Goal: Contribute content: Contribute content

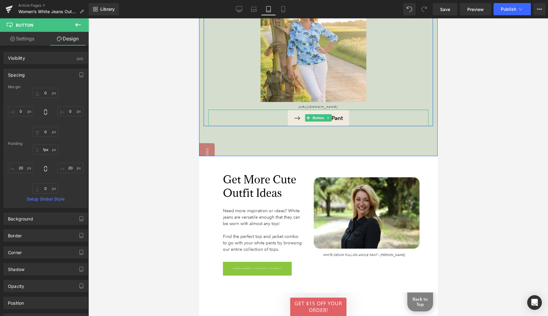
type input "0px"
drag, startPoint x: 301, startPoint y: 97, endPoint x: 302, endPoint y: 91, distance: 5.9
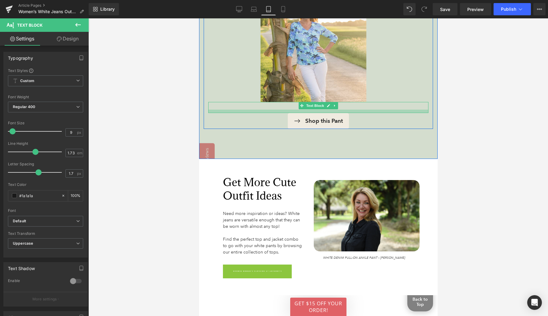
drag, startPoint x: 274, startPoint y: 94, endPoint x: 273, endPoint y: 98, distance: 3.7
click at [273, 109] on div at bounding box center [318, 110] width 220 height 3
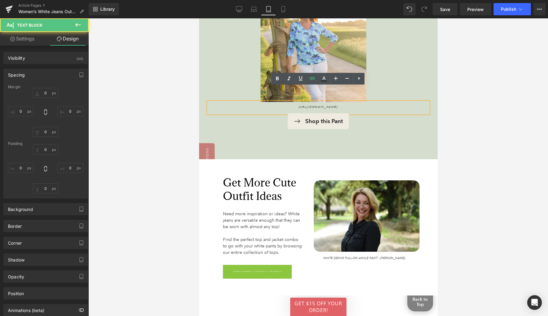
type input "0"
type input "9"
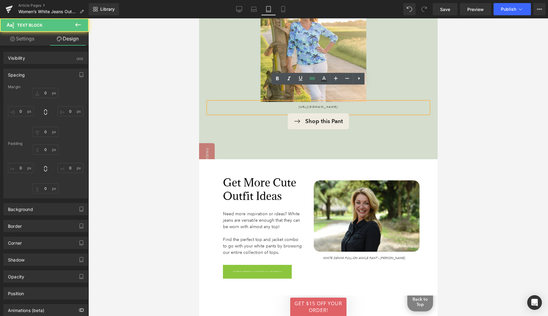
type input "0"
type input "12"
type input "0"
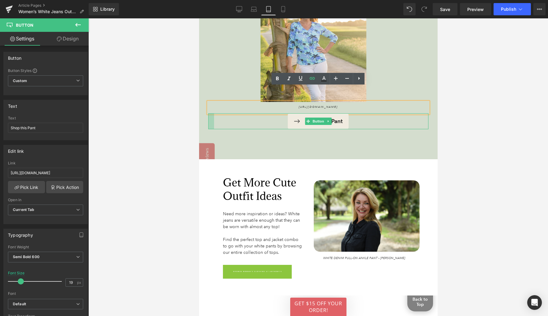
click at [208, 113] on div at bounding box center [211, 121] width 6 height 16
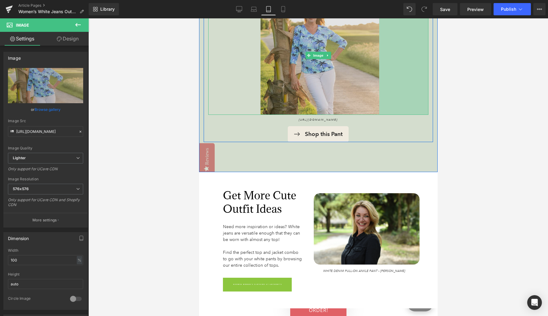
drag, startPoint x: 370, startPoint y: 64, endPoint x: 321, endPoint y: 68, distance: 49.7
click at [321, 68] on div "Image 171px 161px" at bounding box center [318, 55] width 220 height 119
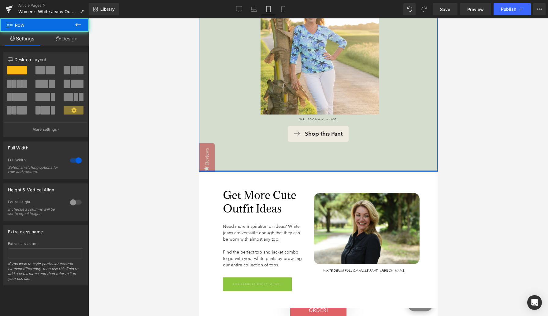
drag, startPoint x: 241, startPoint y: 155, endPoint x: 241, endPoint y: 147, distance: 8.0
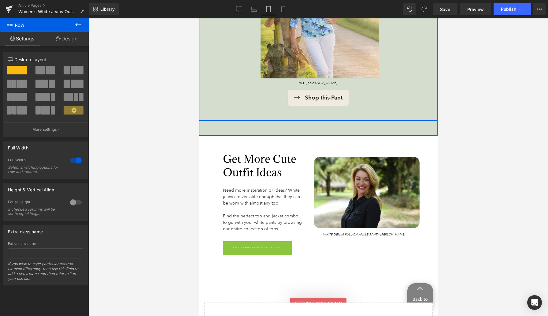
scroll to position [2883, 0]
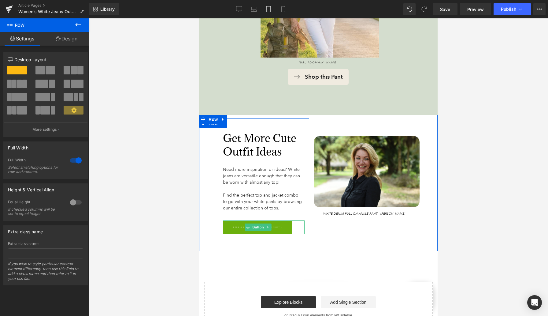
click at [236, 219] on span "Browse Women’s Clothing at Anthony’s" at bounding box center [257, 227] width 49 height 16
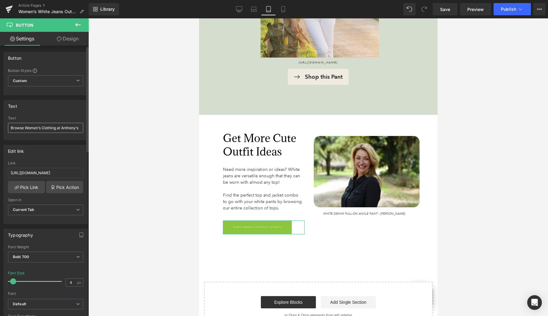
click at [72, 128] on input "Browse Women’s Clothing at Anthony’s" at bounding box center [45, 128] width 75 height 10
drag, startPoint x: 55, startPoint y: 127, endPoint x: 96, endPoint y: 127, distance: 41.0
click at [95, 127] on div "Button You are previewing how the will restyle your page. You can not edit Elem…" at bounding box center [274, 163] width 548 height 326
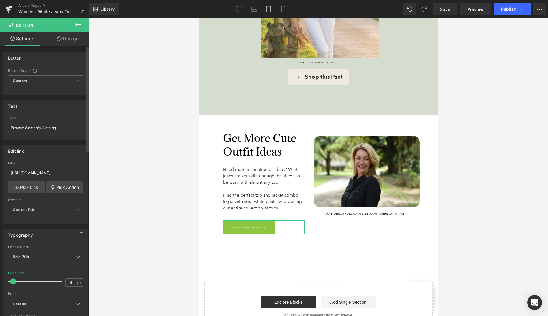
type input "Browse Women’s Clothing"
type input "10"
drag, startPoint x: 12, startPoint y: 280, endPoint x: 15, endPoint y: 280, distance: 3.1
click at [15, 280] on span at bounding box center [16, 281] width 6 height 6
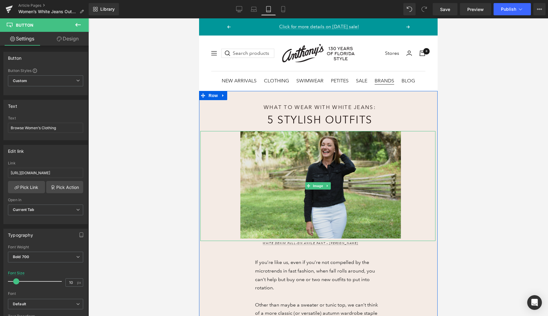
click at [292, 186] on img at bounding box center [317, 185] width 235 height 109
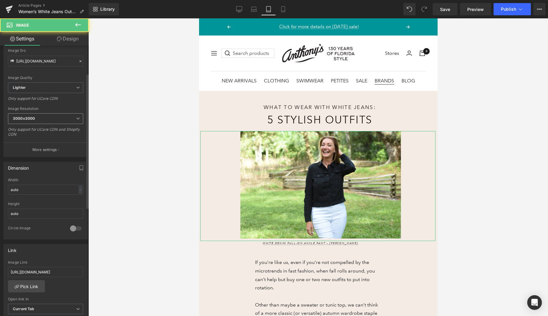
scroll to position [73, 0]
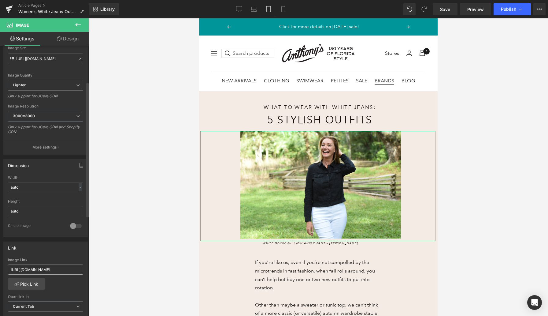
click at [25, 268] on input "[URL][DOMAIN_NAME]" at bounding box center [45, 269] width 75 height 10
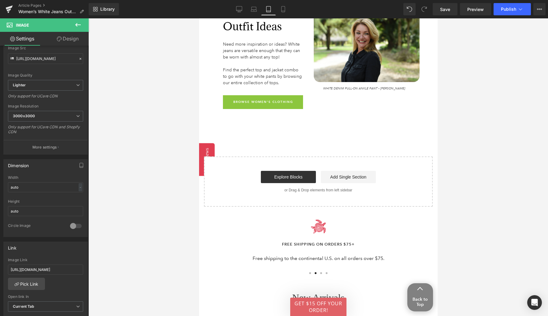
scroll to position [2863, 0]
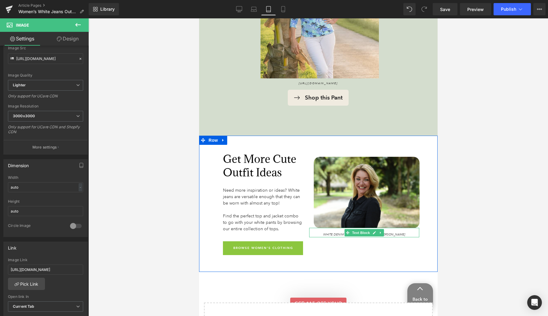
click at [332, 232] on span "White Denim Pull-On Ankle Pant – [PERSON_NAME]" at bounding box center [364, 234] width 82 height 4
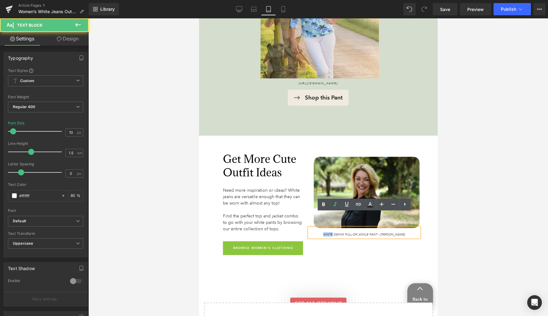
click at [332, 232] on span "White Denim Pull-On Ankle Pant – [PERSON_NAME]" at bounding box center [364, 234] width 82 height 4
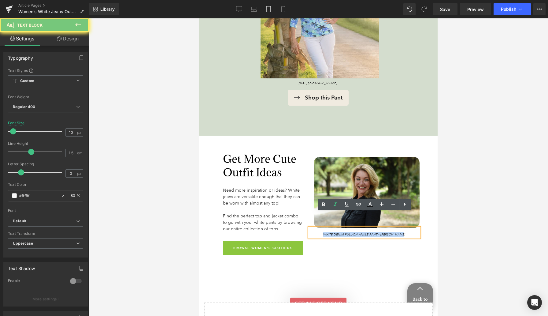
click at [332, 232] on span "White Denim Pull-On Ankle Pant – [PERSON_NAME]" at bounding box center [364, 234] width 82 height 4
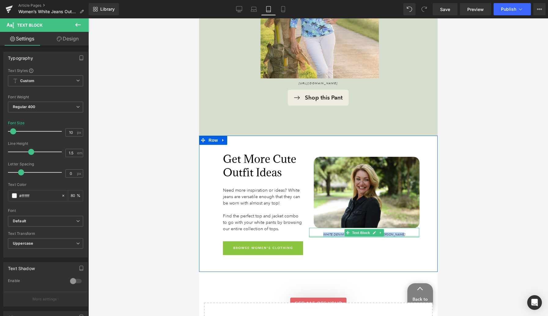
click at [333, 235] on div at bounding box center [364, 236] width 110 height 2
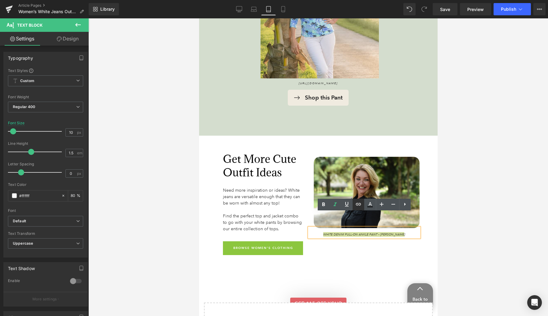
click at [359, 205] on icon at bounding box center [358, 204] width 5 height 2
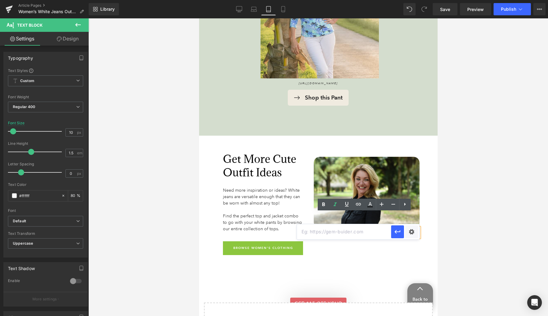
click at [352, 232] on input "text" at bounding box center [344, 231] width 94 height 15
paste input "[URL][DOMAIN_NAME]"
type input "[URL][DOMAIN_NAME]"
drag, startPoint x: 396, startPoint y: 231, endPoint x: 197, endPoint y: 212, distance: 199.6
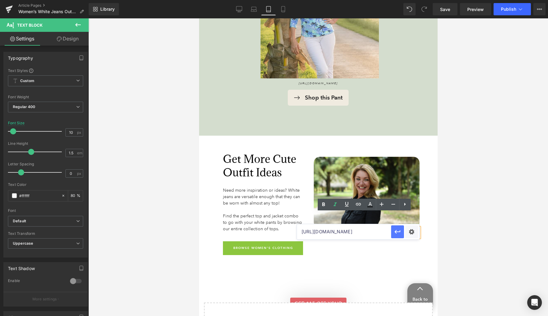
click at [396, 231] on icon "button" at bounding box center [397, 231] width 7 height 7
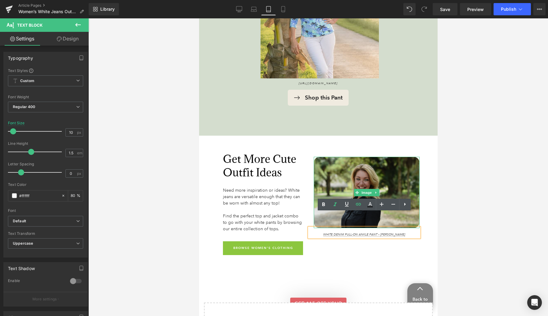
click at [361, 163] on img at bounding box center [366, 192] width 106 height 71
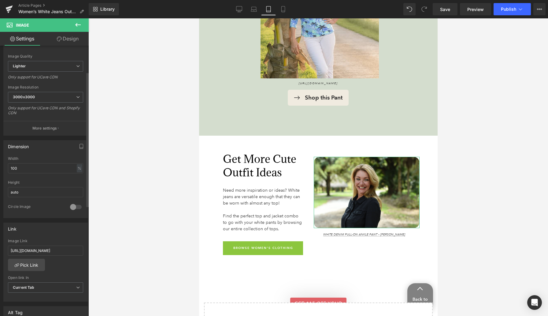
scroll to position [156, 0]
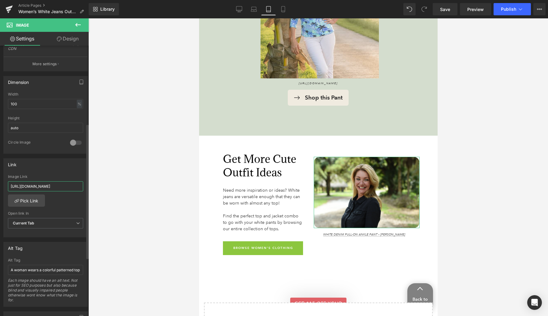
click at [27, 181] on input "[URL][DOMAIN_NAME]" at bounding box center [45, 186] width 75 height 10
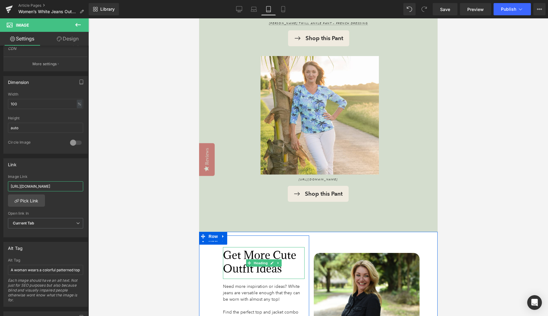
scroll to position [2765, 0]
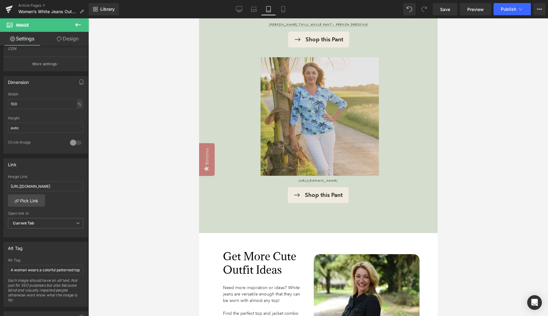
click at [340, 79] on img at bounding box center [318, 116] width 220 height 118
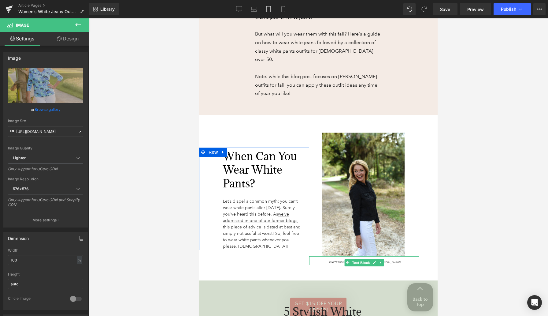
scroll to position [305, 0]
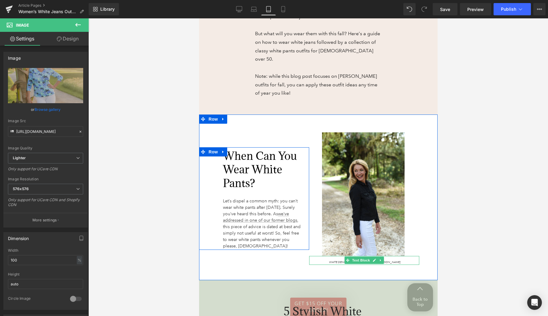
click at [334, 260] on span "White Denim Pull-On Ankle Pant – [PERSON_NAME]" at bounding box center [365, 262] width 72 height 4
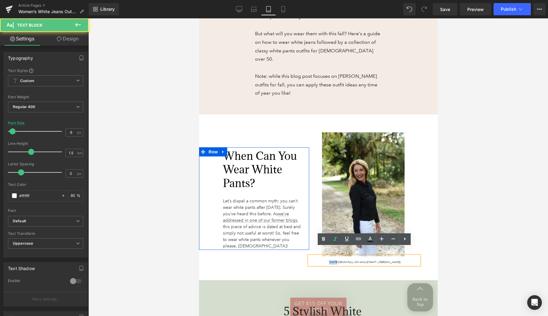
click at [334, 260] on span "White Denim Pull-On Ankle Pant – [PERSON_NAME]" at bounding box center [365, 262] width 72 height 4
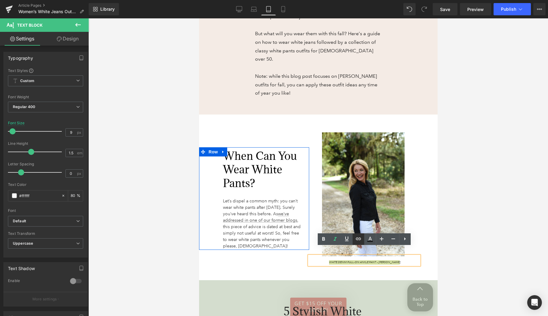
click at [359, 238] on icon at bounding box center [358, 238] width 7 height 7
click at [349, 268] on input "text" at bounding box center [343, 265] width 94 height 15
paste input "[URL][DOMAIN_NAME]"
type input "[URL][DOMAIN_NAME]"
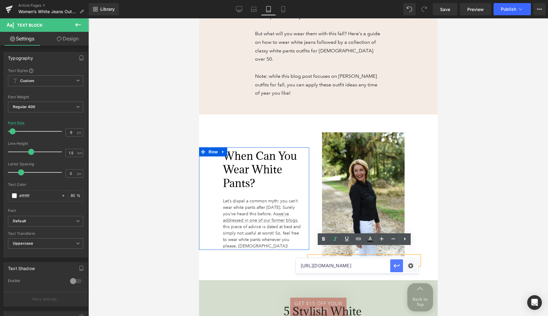
click at [397, 265] on icon "button" at bounding box center [396, 266] width 6 height 4
click at [444, 8] on span "Save" at bounding box center [445, 9] width 10 height 6
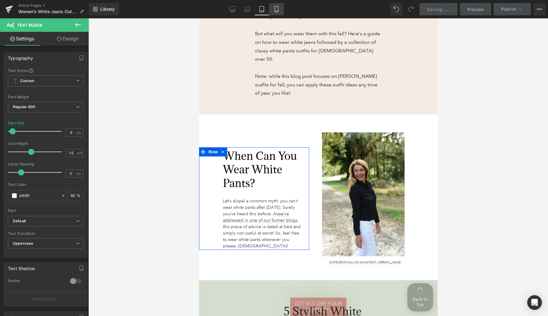
click at [275, 9] on icon at bounding box center [276, 9] width 6 height 6
type input "14"
type input "80"
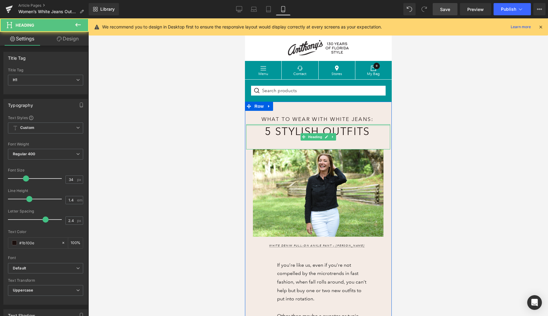
drag, startPoint x: 302, startPoint y: 124, endPoint x: 302, endPoint y: 118, distance: 6.1
click at [302, 118] on div "What to Wear with White Jeans: Heading 5 Stylish Outfits Heading Image 113px Wh…" at bounding box center [318, 282] width 144 height 341
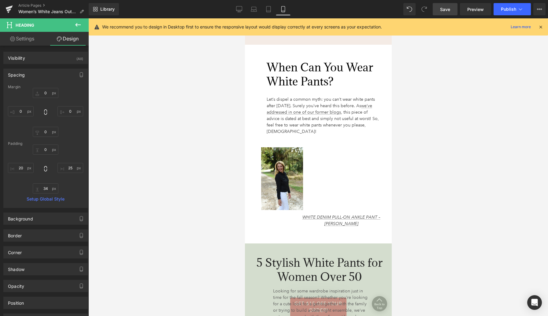
scroll to position [413, 0]
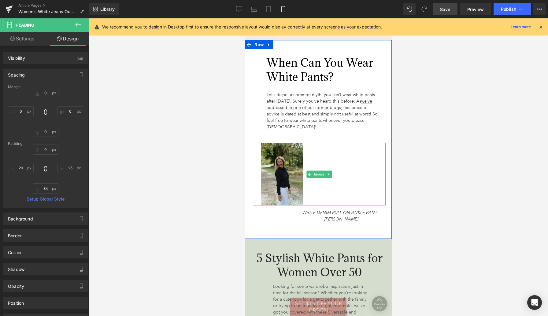
click at [286, 156] on img at bounding box center [319, 173] width 133 height 63
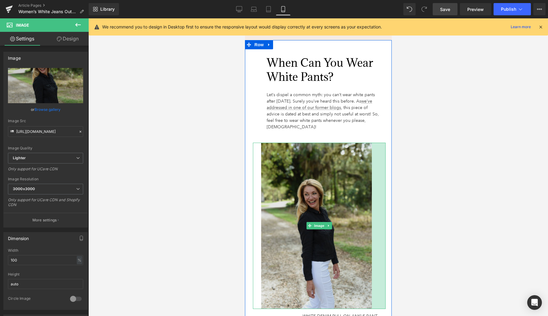
drag, startPoint x: 384, startPoint y: 156, endPoint x: 370, endPoint y: 156, distance: 13.8
click at [370, 156] on div "Image 45px" at bounding box center [319, 225] width 133 height 166
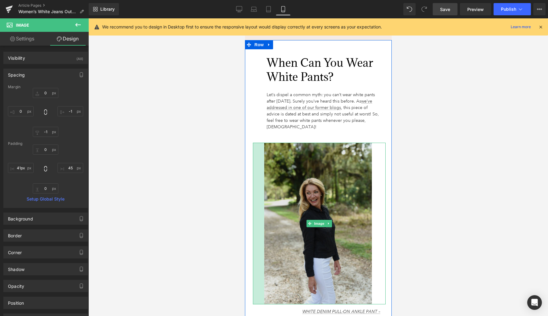
type input "42px"
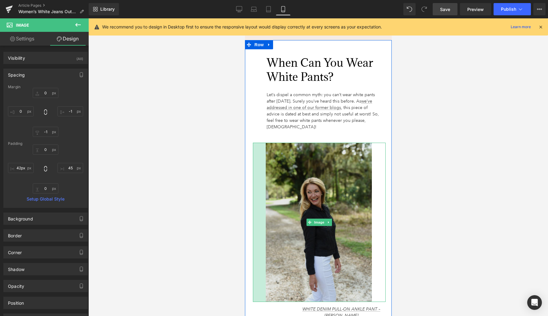
drag, startPoint x: 253, startPoint y: 173, endPoint x: 266, endPoint y: 173, distance: 12.9
click at [266, 173] on div "Image 42px 45px" at bounding box center [319, 221] width 133 height 159
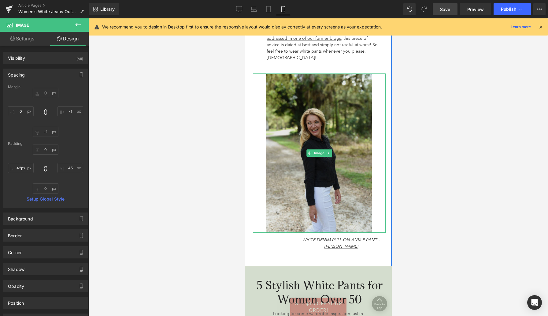
scroll to position [483, 0]
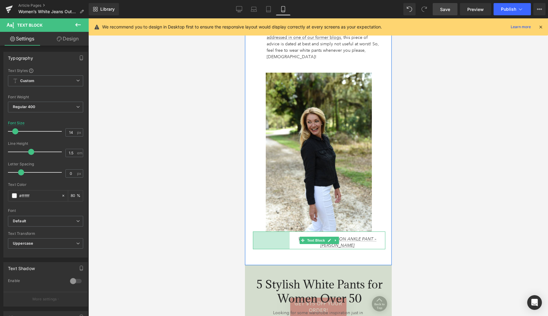
drag, startPoint x: 253, startPoint y: 234, endPoint x: 476, endPoint y: 252, distance: 223.3
click at [247, 242] on div at bounding box center [249, 117] width 8 height 295
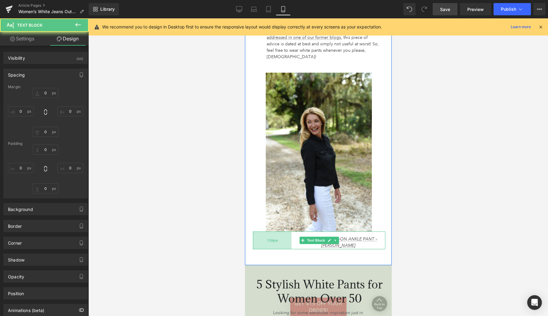
type input "0"
type input "14"
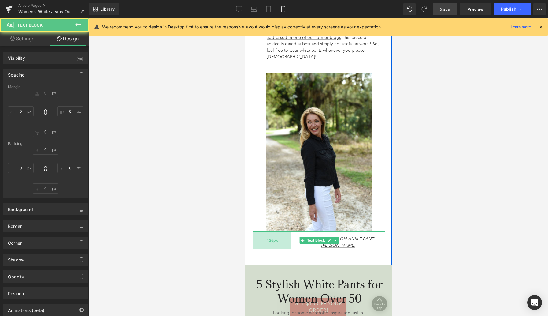
type input "0"
type input "2"
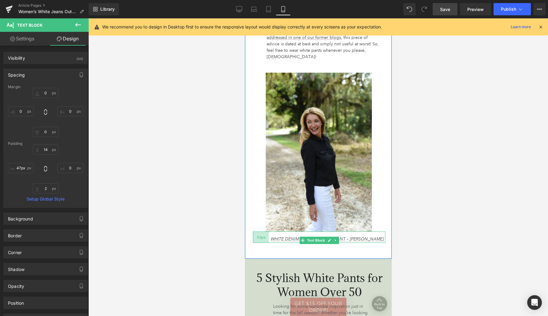
type input "46px"
drag, startPoint x: 286, startPoint y: 233, endPoint x: 262, endPoint y: 234, distance: 24.2
click at [262, 234] on div "46px" at bounding box center [260, 236] width 14 height 11
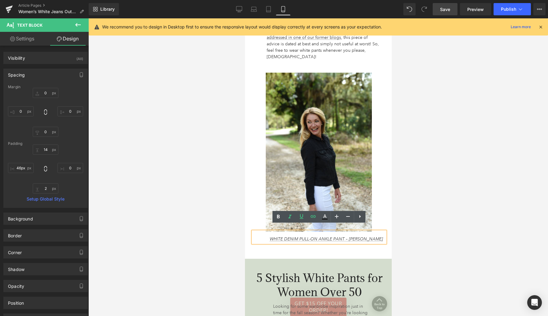
click at [381, 245] on div "When Can You Wear White Pants? Heading Let’s dispel a common myth: you can’t we…" at bounding box center [318, 114] width 147 height 288
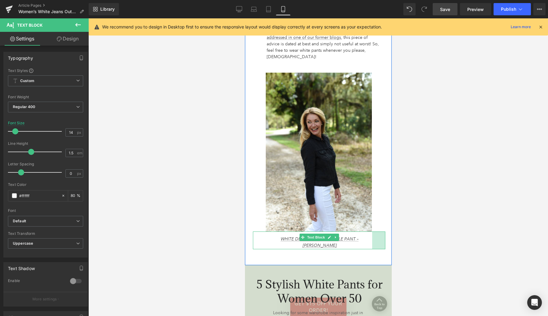
drag, startPoint x: 385, startPoint y: 231, endPoint x: 371, endPoint y: 231, distance: 13.5
click at [371, 231] on div "White Denim Pull-On Ankle Pant – Krazy [PERSON_NAME] Text Block 46px 43px" at bounding box center [319, 240] width 132 height 18
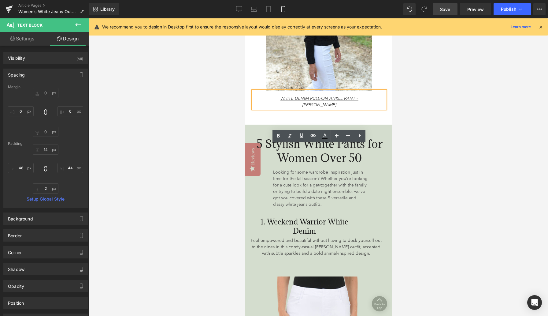
scroll to position [637, 0]
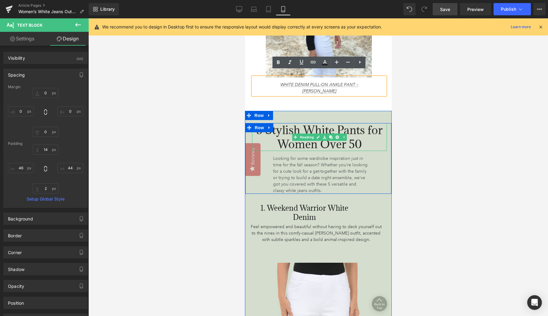
click at [286, 122] on span "5 Stylish White Pants for Women Over 50" at bounding box center [319, 136] width 126 height 29
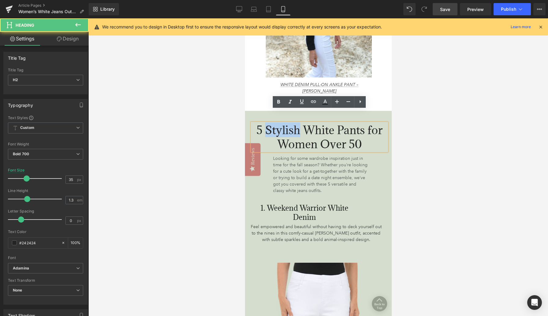
click at [286, 122] on span "5 Stylish White Pants for Women Over 50" at bounding box center [319, 136] width 126 height 29
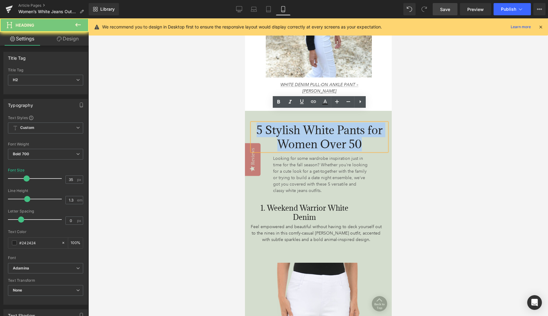
click at [286, 122] on span "5 Stylish White Pants for Women Over 50" at bounding box center [319, 136] width 126 height 29
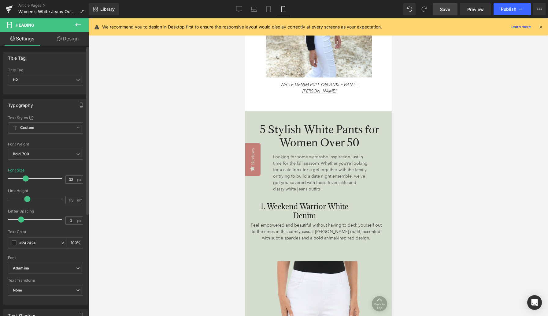
type input "34"
click at [24, 177] on span at bounding box center [26, 178] width 6 height 6
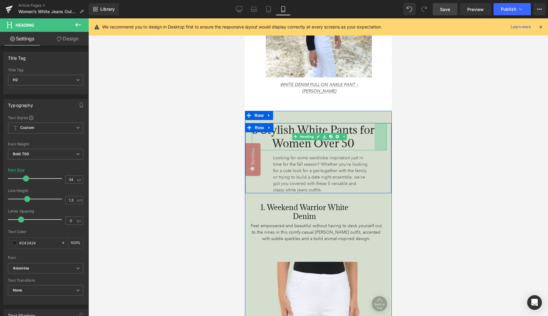
drag, startPoint x: 386, startPoint y: 124, endPoint x: 374, endPoint y: 125, distance: 12.2
click at [374, 125] on div "5 Stylish White Pants for Women Over 50 Heading 40px" at bounding box center [319, 136] width 135 height 27
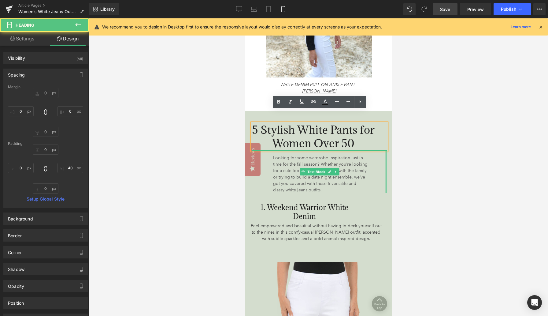
click at [376, 152] on div "Looking for some wardrobe inspiration just in time for the fall season? Whether…" at bounding box center [319, 171] width 135 height 43
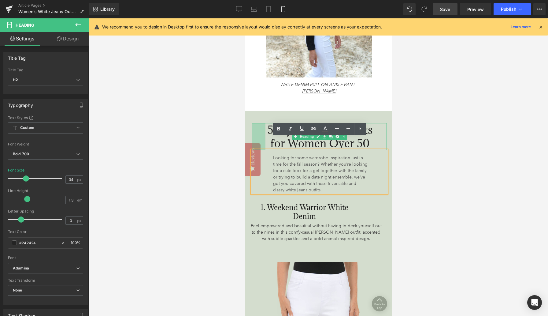
drag, startPoint x: 252, startPoint y: 127, endPoint x: 265, endPoint y: 128, distance: 13.5
click at [265, 127] on div "5 Stylish White Pants for Women Over 50 Heading 44px 40px" at bounding box center [319, 136] width 135 height 27
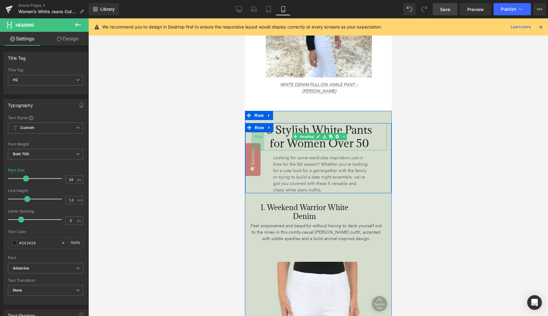
click at [258, 133] on div "40px" at bounding box center [258, 136] width 12 height 27
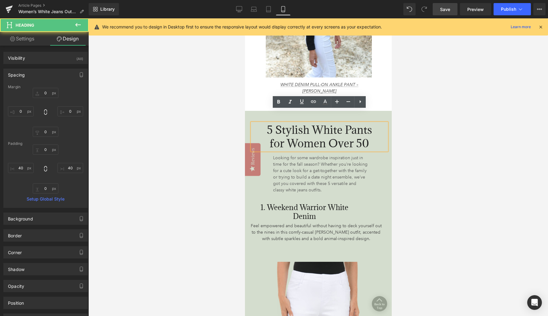
type input "0"
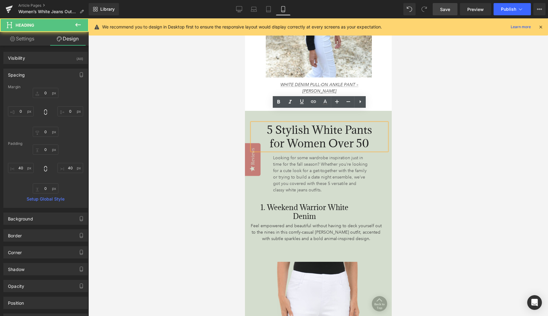
type input "40"
type input "0"
type input "40"
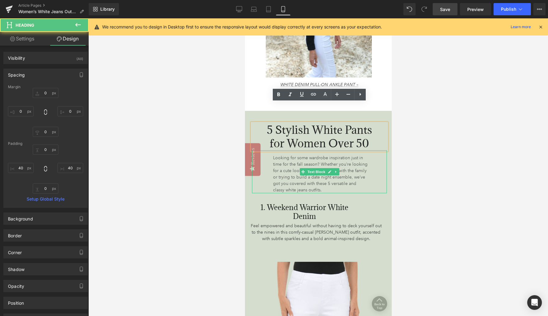
scroll to position [695, 0]
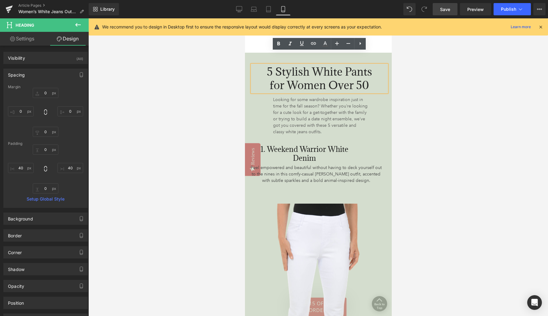
click at [285, 145] on h3 "1. Weekend Warrior White Denim" at bounding box center [304, 154] width 110 height 18
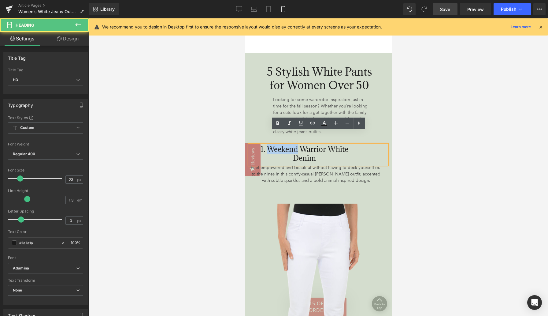
click at [285, 145] on h3 "1. Weekend Warrior White Denim" at bounding box center [304, 154] width 110 height 18
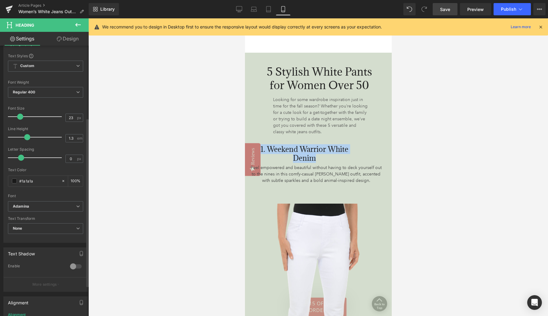
scroll to position [116, 0]
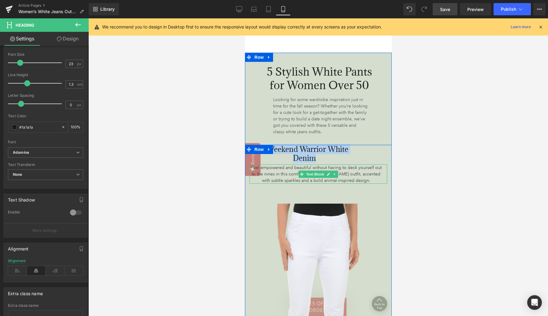
click at [375, 164] on p "Feel empowered and beautiful without having to deck yourself out to the nines i…" at bounding box center [315, 173] width 133 height 19
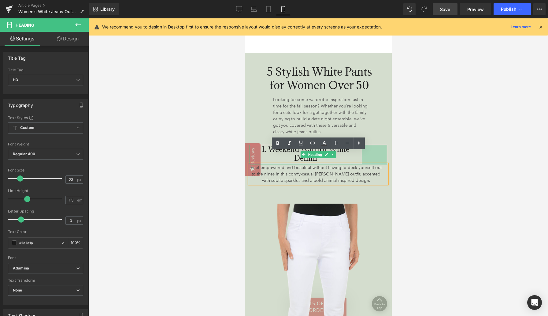
scroll to position [686, 0]
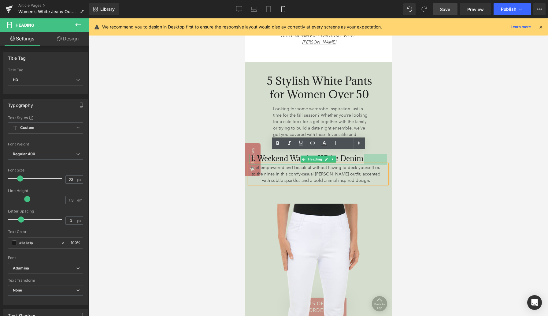
drag, startPoint x: 386, startPoint y: 140, endPoint x: 396, endPoint y: 143, distance: 10.3
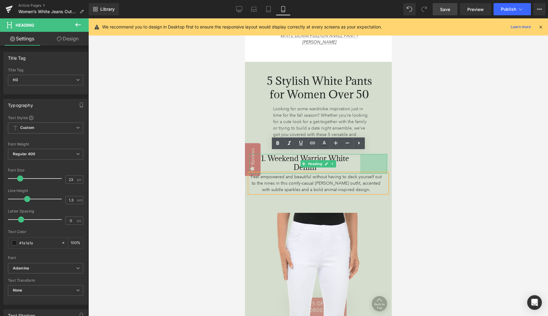
scroll to position [695, 0]
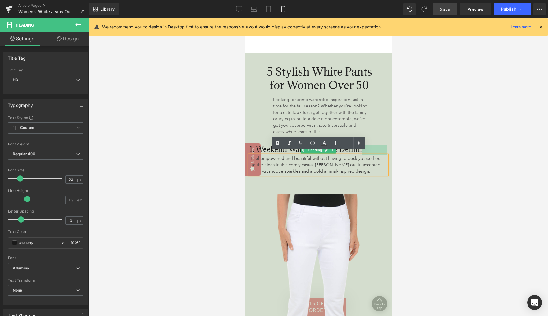
click at [389, 149] on div "1. Weekend Warrior White Denim Heading 82px Feel empowered and beautiful withou…" at bounding box center [318, 164] width 147 height 39
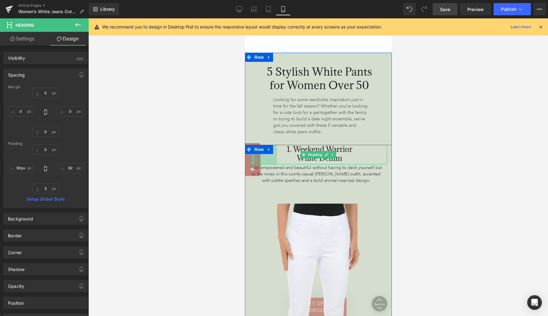
type input "89px"
drag, startPoint x: 250, startPoint y: 148, endPoint x: 278, endPoint y: 147, distance: 27.2
click at [278, 147] on div "1. Weekend Warrior White Denim Heading 89px 82px" at bounding box center [318, 155] width 138 height 20
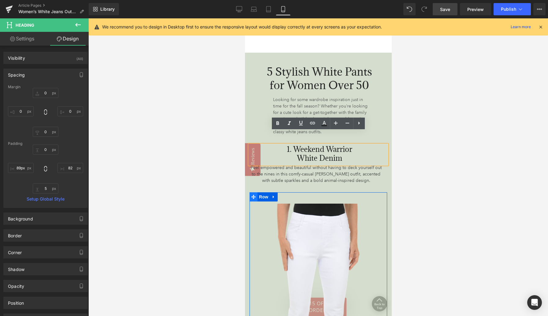
click at [255, 194] on icon at bounding box center [253, 196] width 4 height 5
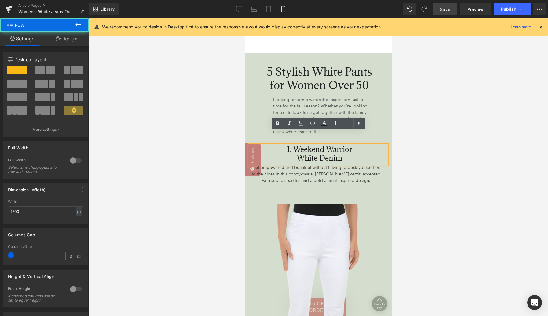
click at [253, 104] on div "Looking for some wardrobe inspiration just in time for the fall season? Whether…" at bounding box center [319, 113] width 135 height 43
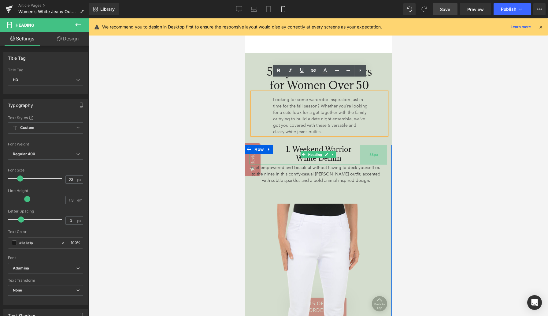
click at [373, 145] on div "88px" at bounding box center [373, 155] width 27 height 20
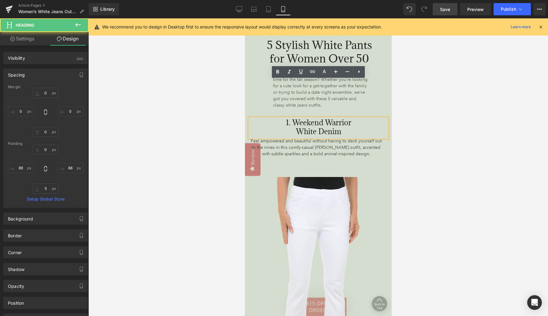
scroll to position [758, 0]
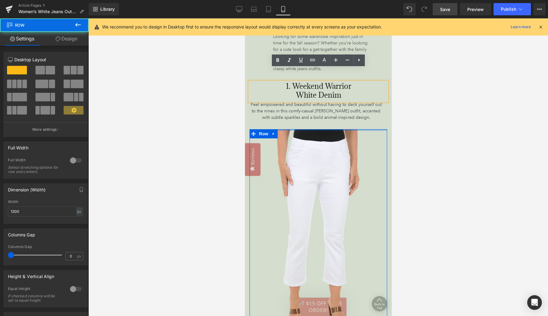
drag, startPoint x: 305, startPoint y: 117, endPoint x: 305, endPoint y: 104, distance: 13.1
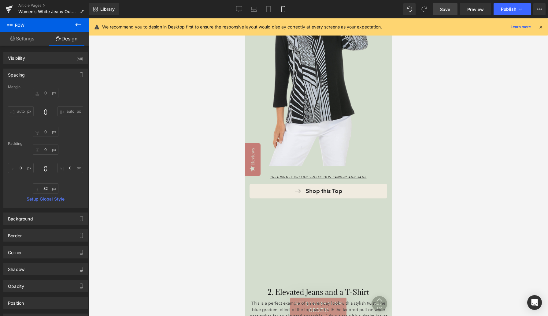
scroll to position [1224, 0]
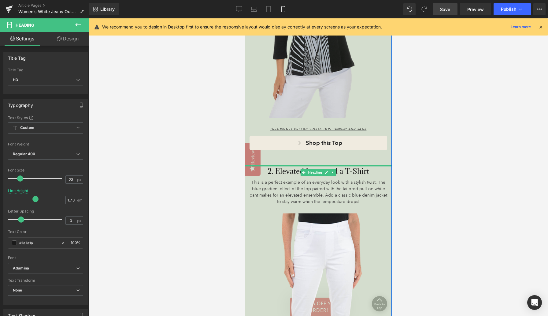
drag, startPoint x: 273, startPoint y: 153, endPoint x: 277, endPoint y: 80, distance: 73.2
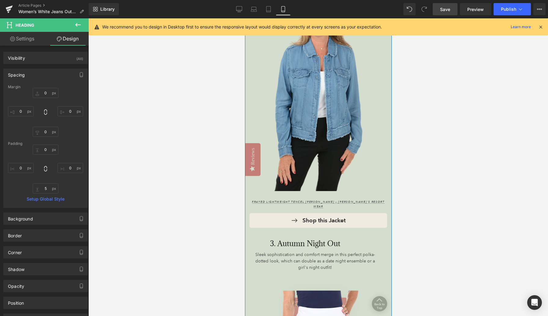
scroll to position [1843, 0]
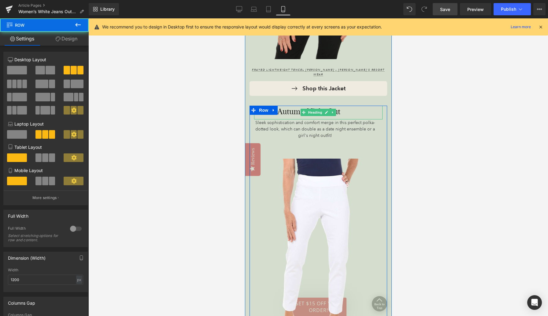
click at [379, 105] on div "3. Autumn Night Out Heading 51px Sleek sophistication and comfort merge in this…" at bounding box center [318, 126] width 138 height 42
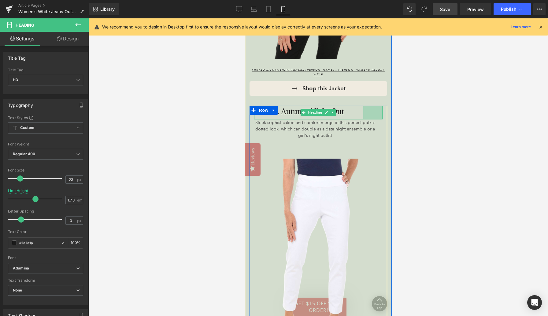
drag, startPoint x: 382, startPoint y: 93, endPoint x: 389, endPoint y: 94, distance: 7.4
click at [389, 94] on div "Image Frayed Lightweight Tencel [PERSON_NAME] – [PERSON_NAME]'s Resort Wear Tex…" at bounding box center [318, 277] width 147 height 882
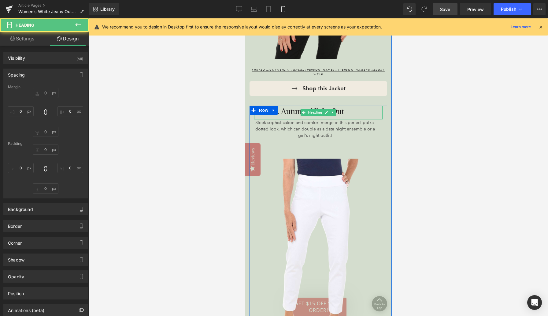
type input "0"
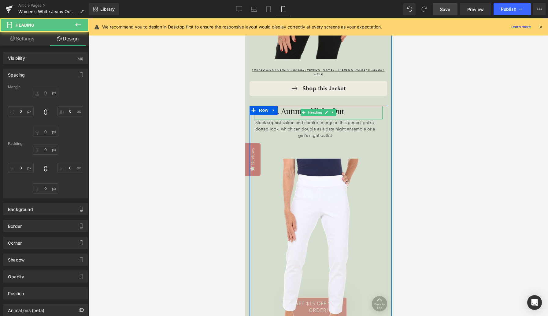
type input "63"
type input "5"
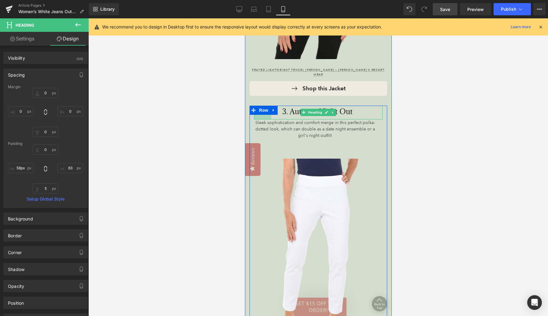
type input "59px"
drag, startPoint x: 255, startPoint y: 99, endPoint x: 273, endPoint y: 99, distance: 18.0
click at [273, 105] on div "3. Autumn Night Out Heading 59px 63px" at bounding box center [318, 112] width 128 height 14
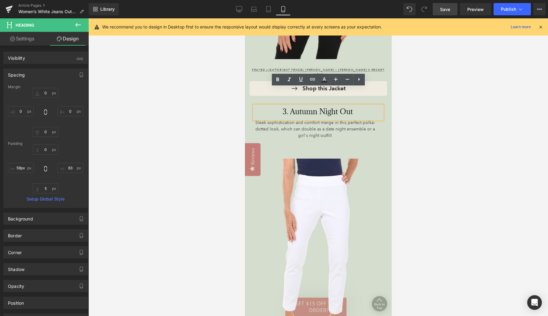
click at [261, 129] on div "3. Autumn Night Out Heading 59px 63px Sleek sophistication and comfort merge in…" at bounding box center [318, 126] width 138 height 42
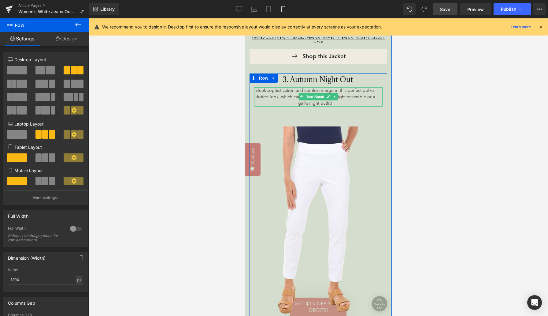
scroll to position [1898, 0]
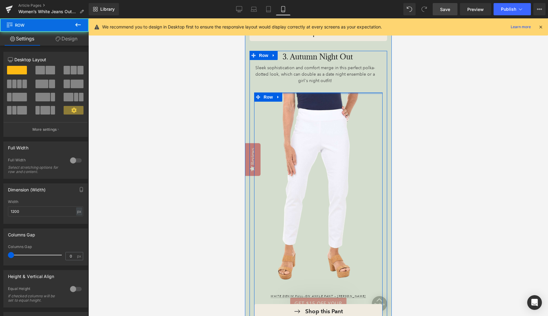
drag, startPoint x: 290, startPoint y: 74, endPoint x: 291, endPoint y: 61, distance: 13.2
click at [291, 61] on div "3. Autumn Night Out Heading 59px 63px Sleek sophistication and comfort merge in…" at bounding box center [318, 302] width 138 height 503
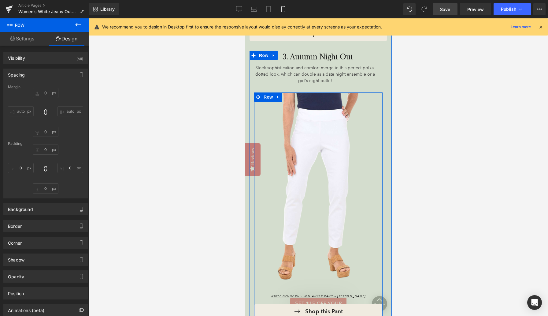
type input "0"
type input "32"
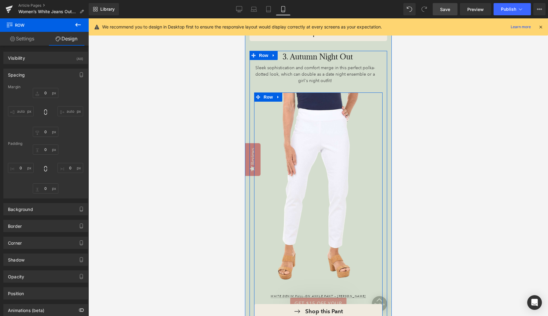
type input "0"
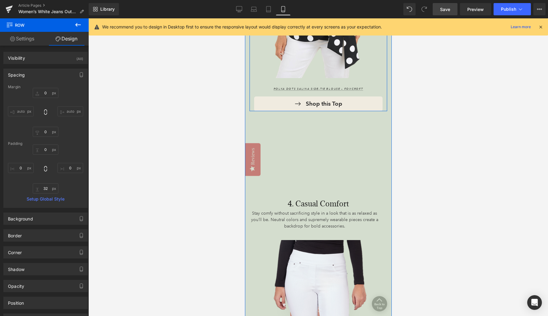
scroll to position [2351, 0]
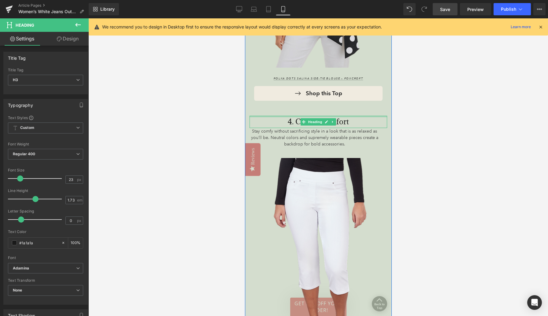
drag, startPoint x: 279, startPoint y: 99, endPoint x: 285, endPoint y: 27, distance: 72.4
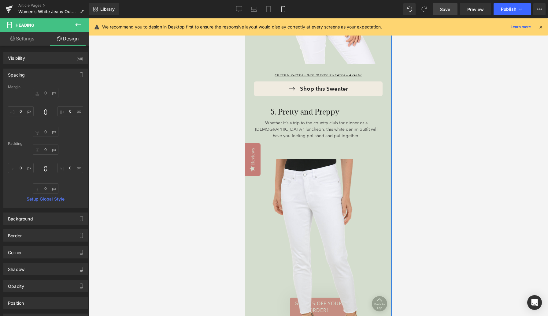
scroll to position [2911, 0]
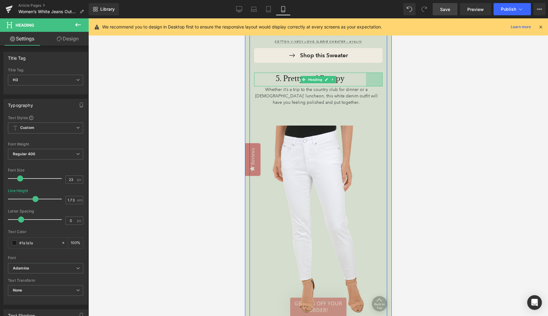
drag, startPoint x: 380, startPoint y: 62, endPoint x: 390, endPoint y: 63, distance: 10.1
click at [390, 63] on div "Stay comfy without sacrificing style in a look that is as relaxed as you’ll be.…" at bounding box center [318, 50] width 147 height 964
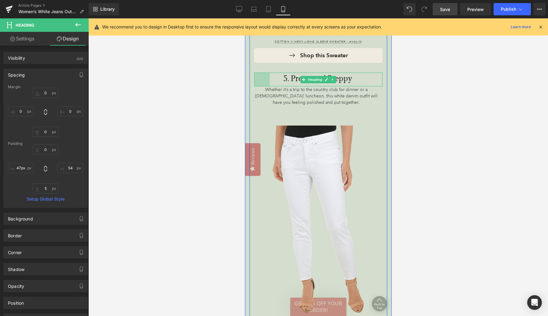
type input "46px"
drag, startPoint x: 254, startPoint y: 64, endPoint x: 268, endPoint y: 65, distance: 14.1
click at [268, 72] on div "5. Pretty and Preppy Heading 51px 54px" at bounding box center [318, 79] width 128 height 14
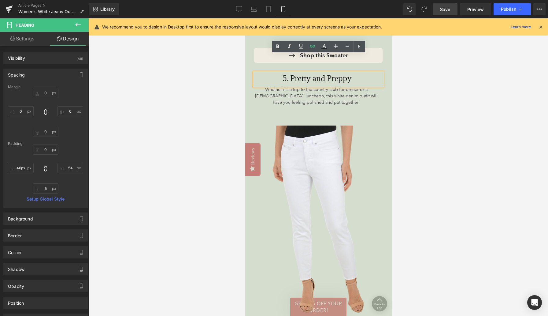
click at [261, 94] on div "Whether it’s a trip to the country club for dinner or a [DEMOGRAPHIC_DATA]’ lun…" at bounding box center [318, 301] width 138 height 430
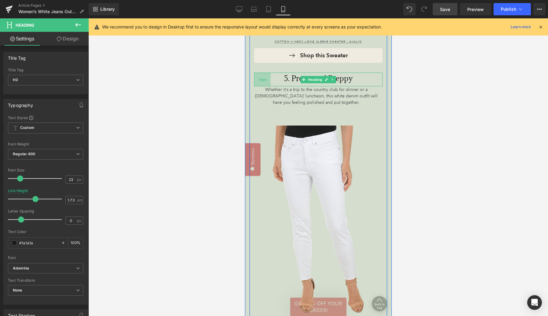
click at [267, 72] on div "54px" at bounding box center [262, 79] width 17 height 14
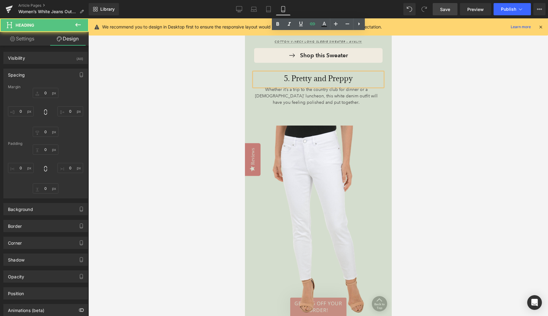
type input "0"
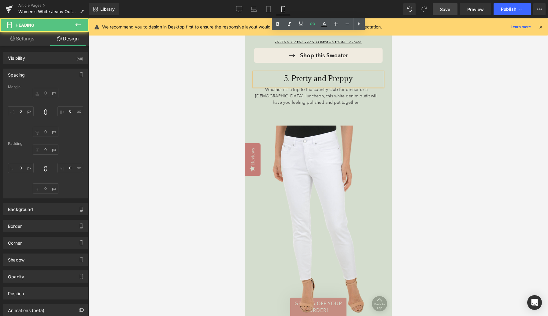
type input "54"
type input "5"
type input "54"
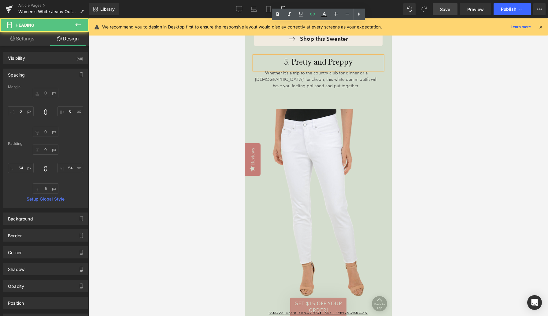
scroll to position [2921, 0]
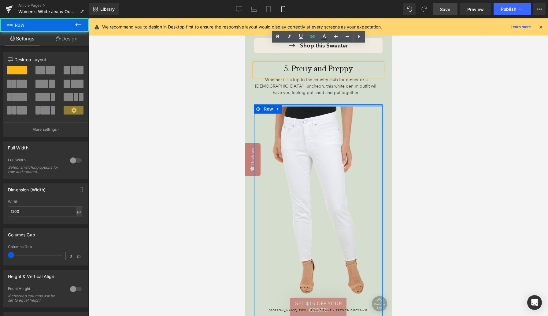
drag, startPoint x: 289, startPoint y: 87, endPoint x: 289, endPoint y: 78, distance: 9.2
click at [289, 78] on div "Whether it’s a trip to the country club for dinner or a [DEMOGRAPHIC_DATA]’ lun…" at bounding box center [318, 286] width 138 height 421
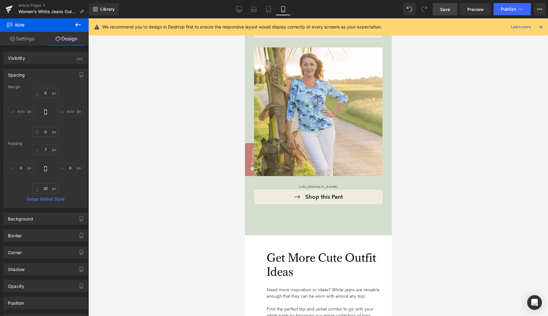
scroll to position [3231, 0]
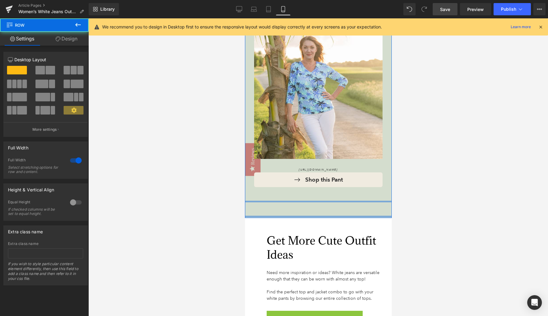
drag, startPoint x: 284, startPoint y: 202, endPoint x: 283, endPoint y: 188, distance: 14.4
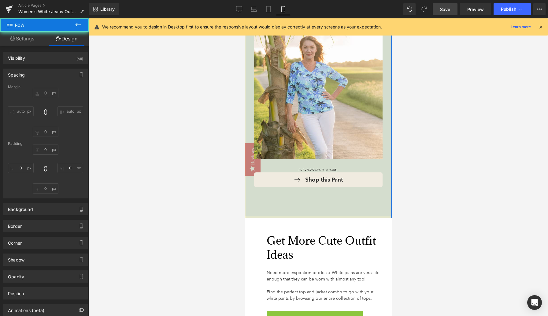
type input "0"
type input "32"
type input "0"
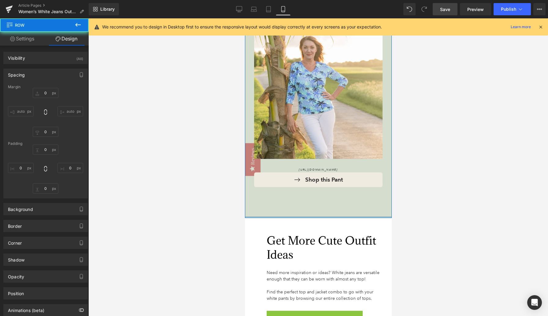
type input "0"
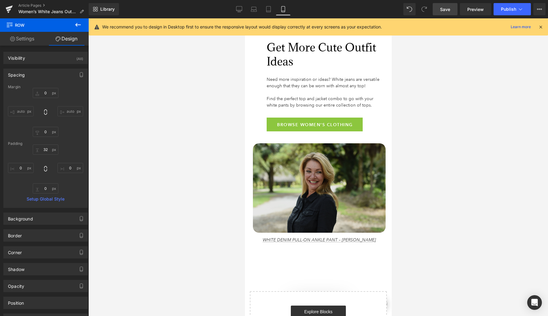
scroll to position [3469, 0]
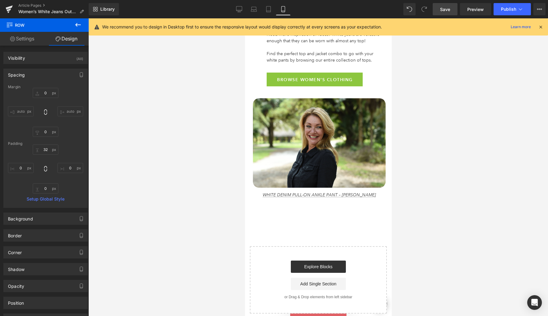
click at [444, 9] on span "Save" at bounding box center [445, 9] width 10 height 6
click at [237, 8] on icon at bounding box center [239, 9] width 6 height 6
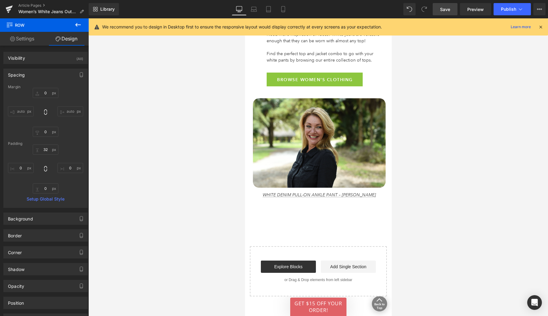
type input "0"
type input "65"
type input "0"
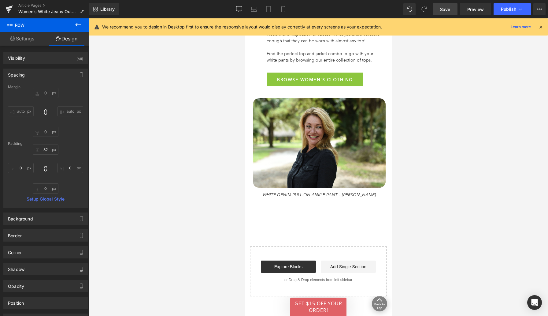
type input "0"
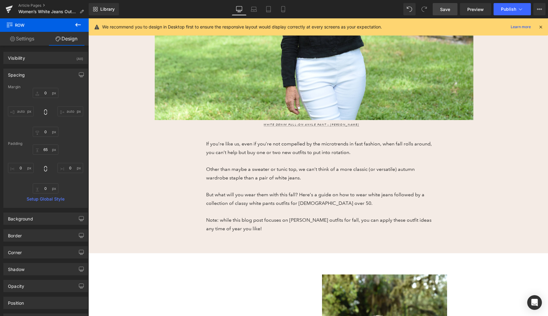
scroll to position [0, 0]
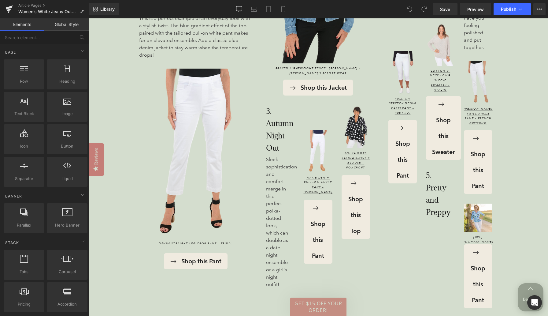
scroll to position [1239, 0]
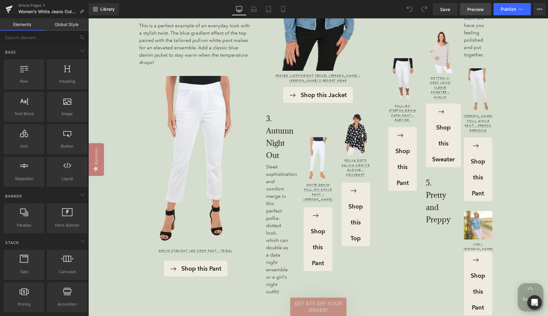
click at [473, 9] on span "Preview" at bounding box center [475, 9] width 17 height 6
click at [408, 8] on icon at bounding box center [409, 9] width 5 height 5
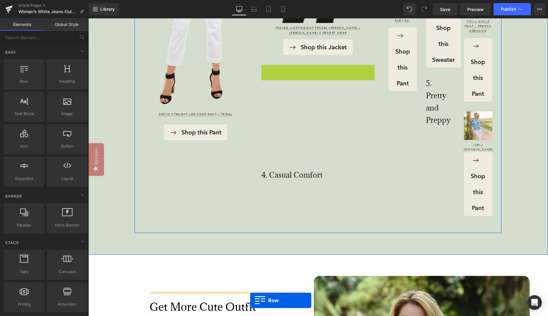
scroll to position [1362, 0]
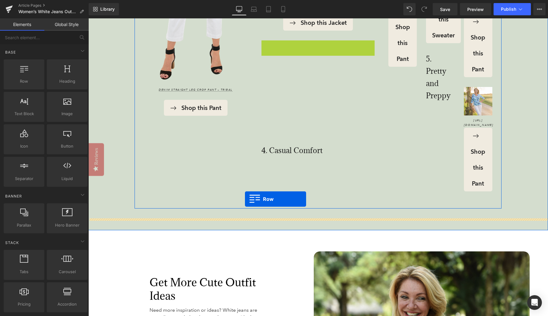
drag, startPoint x: 265, startPoint y: 113, endPoint x: 245, endPoint y: 199, distance: 88.0
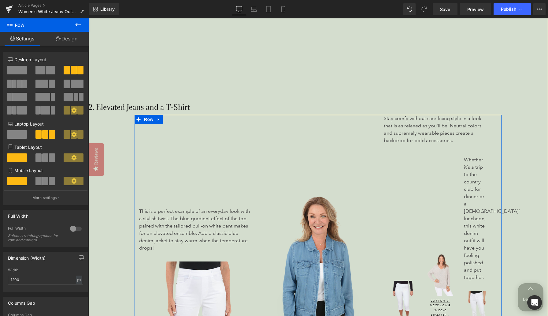
scroll to position [990, 0]
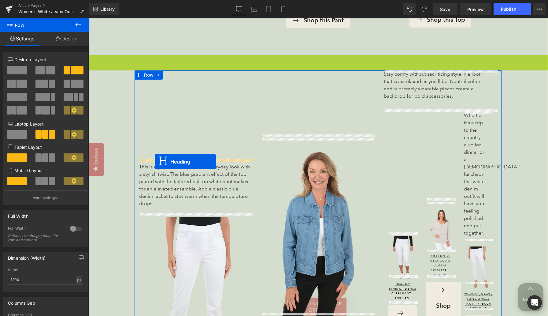
drag, startPoint x: 302, startPoint y: 96, endPoint x: 155, endPoint y: 162, distance: 161.5
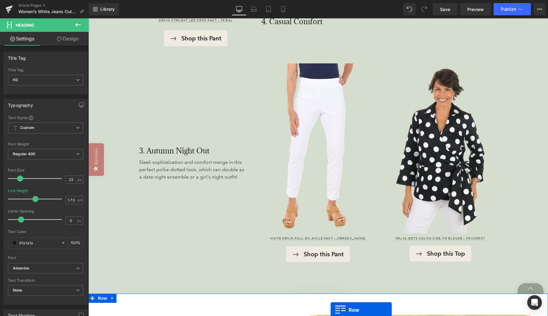
scroll to position [1357, 0]
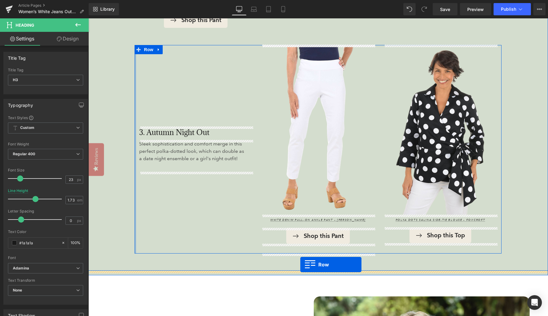
drag, startPoint x: 387, startPoint y: 54, endPoint x: 300, endPoint y: 264, distance: 228.1
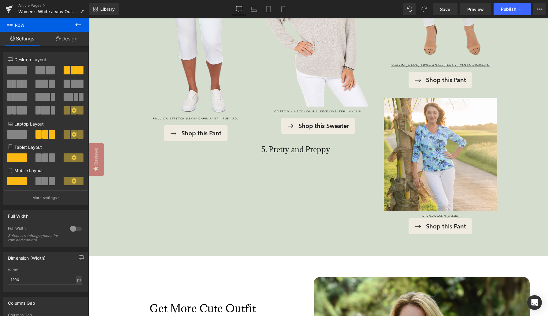
scroll to position [1769, 0]
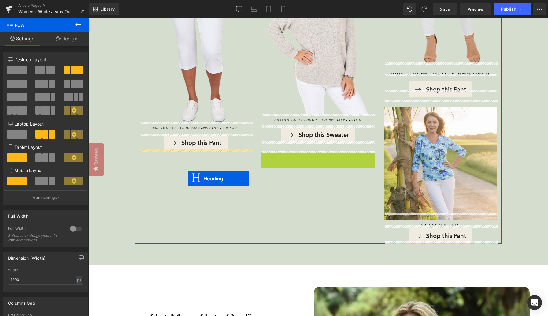
drag, startPoint x: 303, startPoint y: 158, endPoint x: 186, endPoint y: 177, distance: 118.3
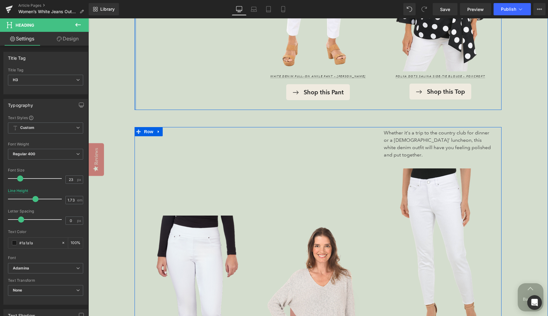
scroll to position [1499, 0]
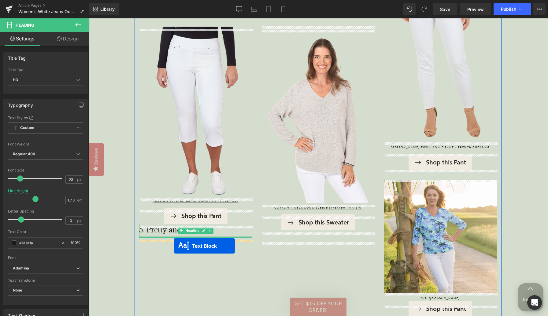
drag, startPoint x: 423, startPoint y: 142, endPoint x: 174, endPoint y: 246, distance: 270.3
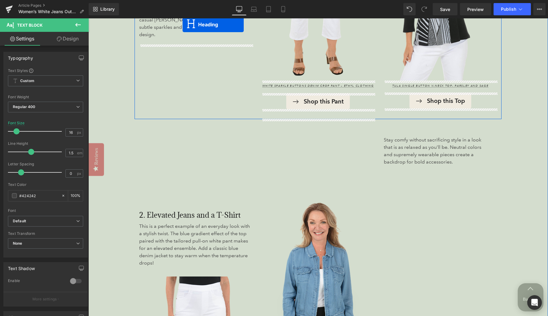
scroll to position [878, 0]
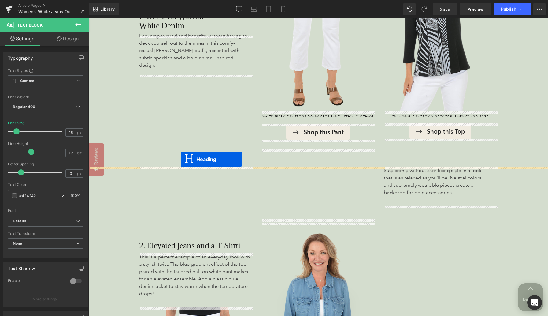
drag, startPoint x: 303, startPoint y: 158, endPoint x: 181, endPoint y: 159, distance: 122.0
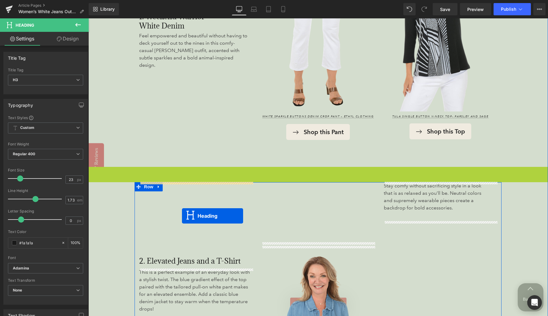
drag, startPoint x: 301, startPoint y: 206, endPoint x: 182, endPoint y: 215, distance: 120.2
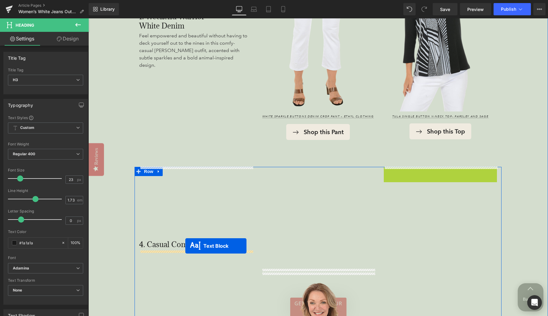
drag, startPoint x: 423, startPoint y: 182, endPoint x: 175, endPoint y: 249, distance: 256.9
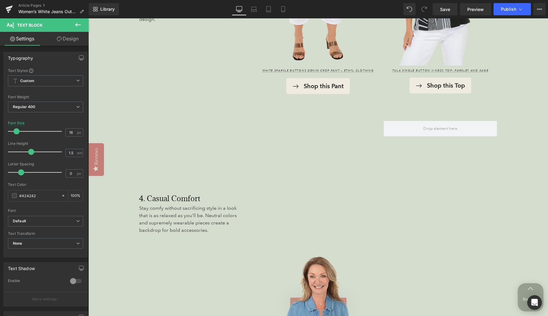
scroll to position [985, 0]
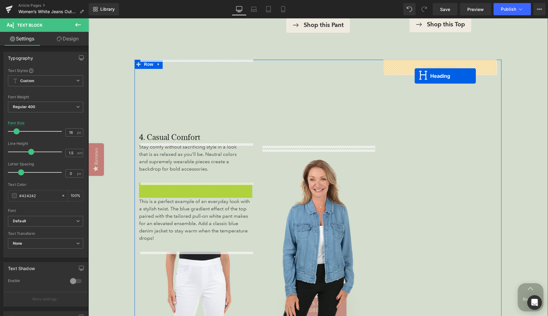
drag, startPoint x: 179, startPoint y: 225, endPoint x: 415, endPoint y: 76, distance: 278.9
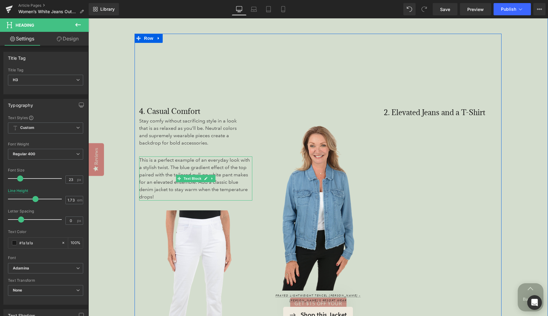
scroll to position [1017, 0]
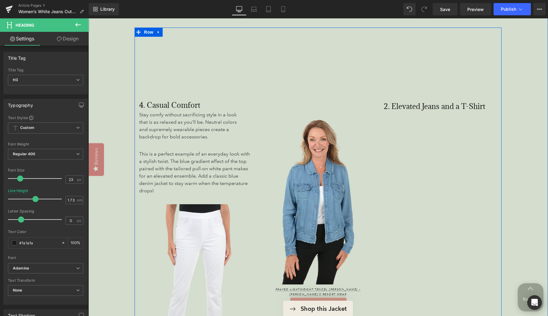
click at [195, 156] on p "This is a perfect example of an everyday look with a stylish twist. The blue gr…" at bounding box center [195, 172] width 113 height 44
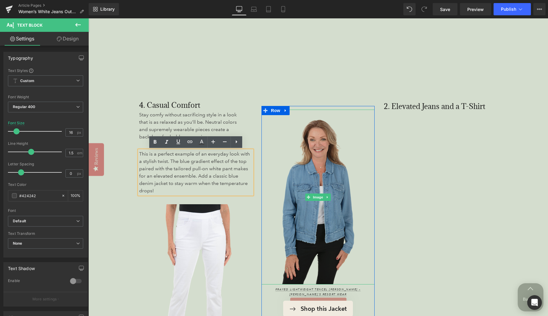
click at [281, 145] on img at bounding box center [317, 196] width 113 height 175
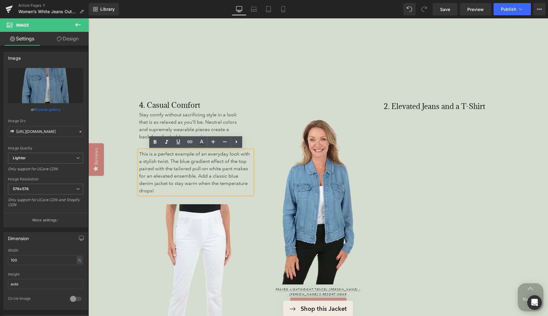
click at [137, 222] on div "4. Casual Comfort Heading Stay comfy without sacrificing style in a look that i…" at bounding box center [196, 216] width 122 height 377
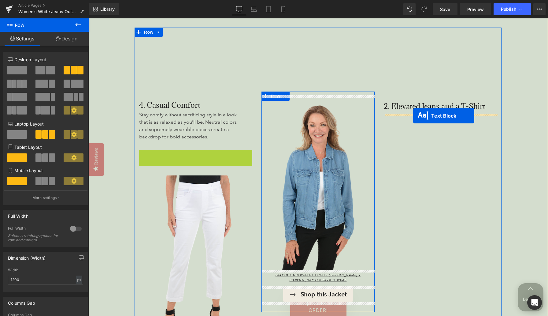
drag, startPoint x: 180, startPoint y: 175, endPoint x: 413, endPoint y: 116, distance: 240.7
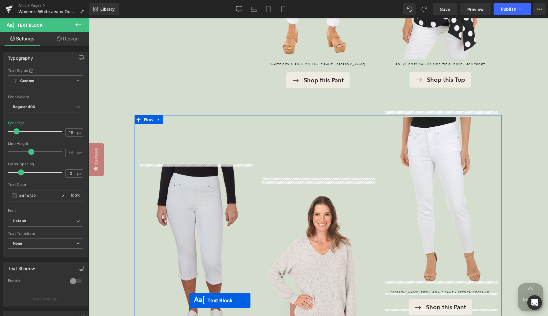
scroll to position [1494, 0]
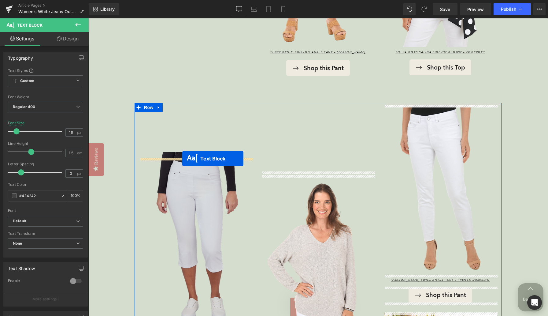
drag, startPoint x: 177, startPoint y: 66, endPoint x: 182, endPoint y: 158, distance: 92.5
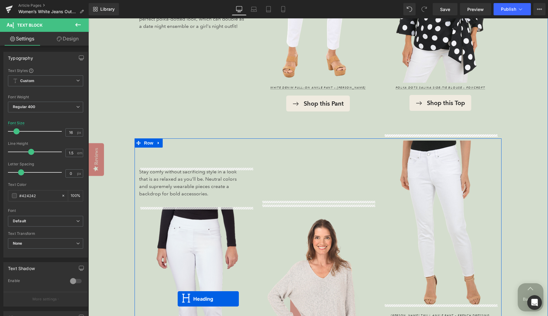
scroll to position [1375, 0]
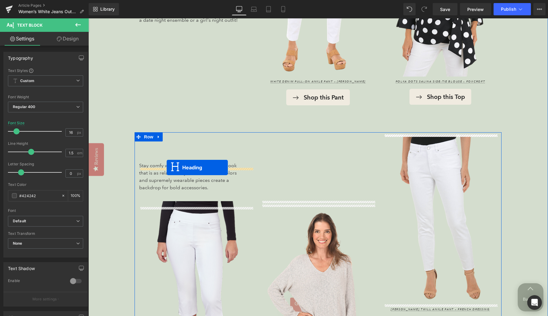
drag, startPoint x: 180, startPoint y: 199, endPoint x: 167, endPoint y: 167, distance: 34.6
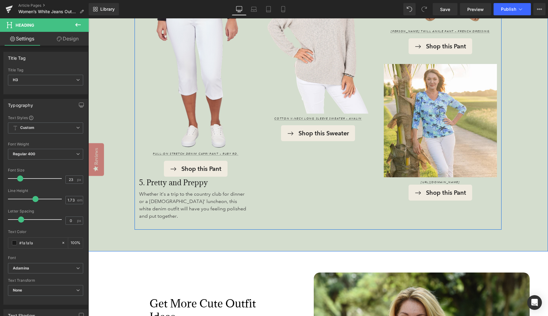
scroll to position [1653, 0]
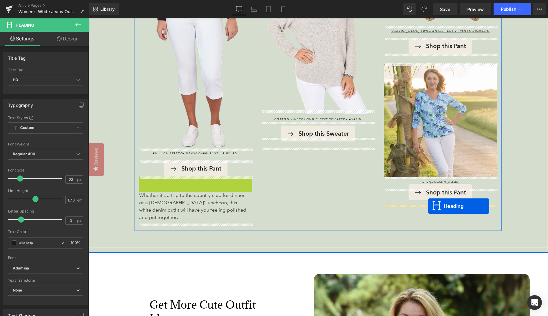
drag, startPoint x: 180, startPoint y: 184, endPoint x: 428, endPoint y: 206, distance: 248.9
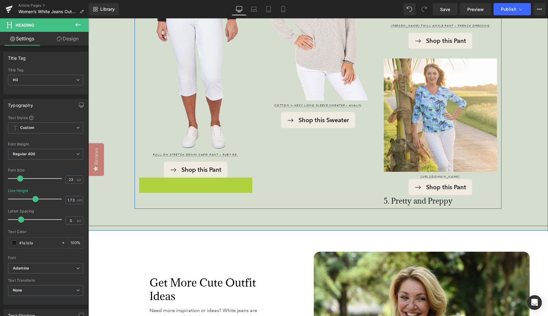
scroll to position [1662, 0]
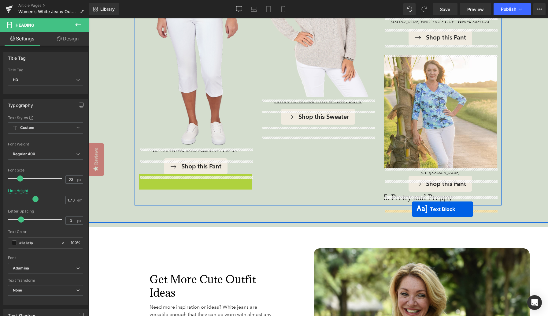
drag, startPoint x: 178, startPoint y: 188, endPoint x: 412, endPoint y: 209, distance: 235.1
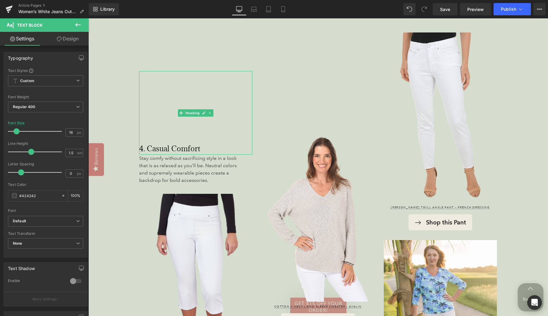
scroll to position [1443, 0]
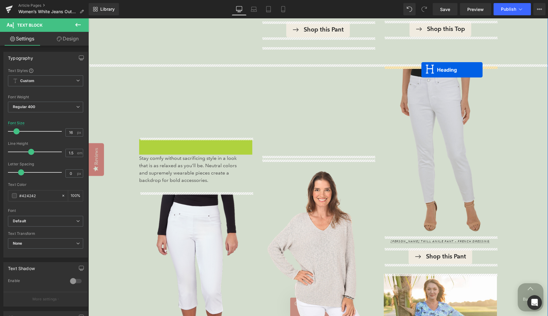
drag, startPoint x: 180, startPoint y: 111, endPoint x: 421, endPoint y: 70, distance: 244.8
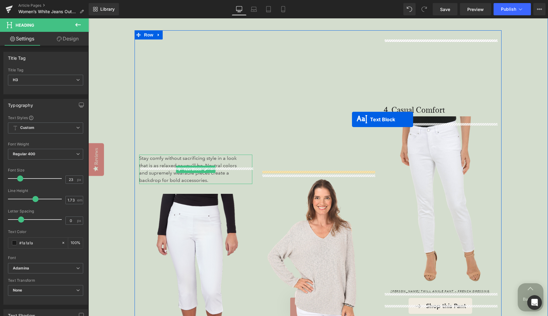
scroll to position [1470, 0]
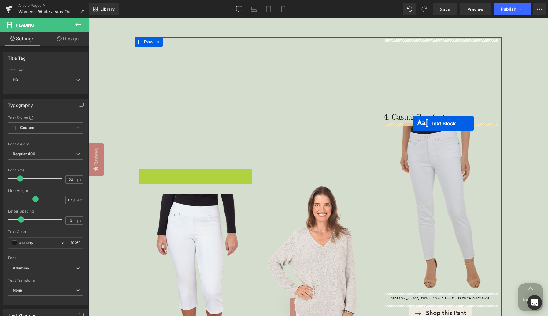
drag, startPoint x: 179, startPoint y: 168, endPoint x: 412, endPoint y: 123, distance: 237.6
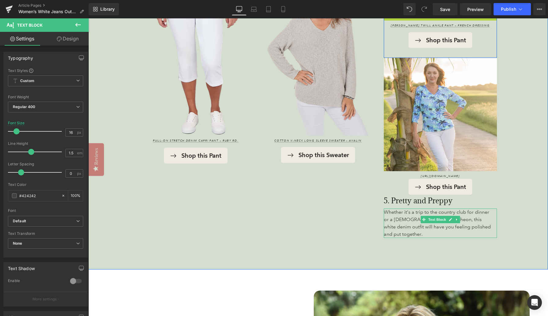
scroll to position [1550, 0]
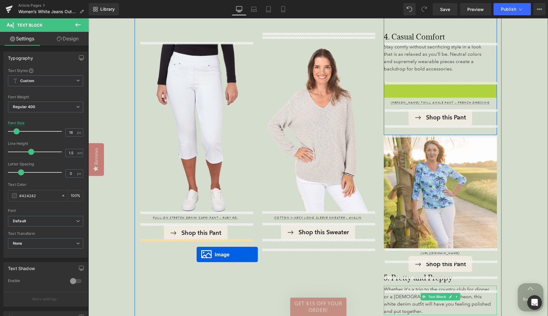
drag, startPoint x: 430, startPoint y: 90, endPoint x: 197, endPoint y: 254, distance: 285.1
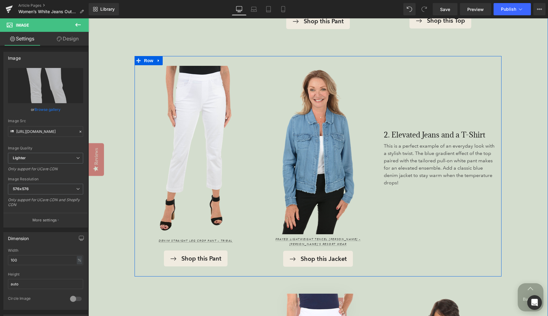
scroll to position [985, 0]
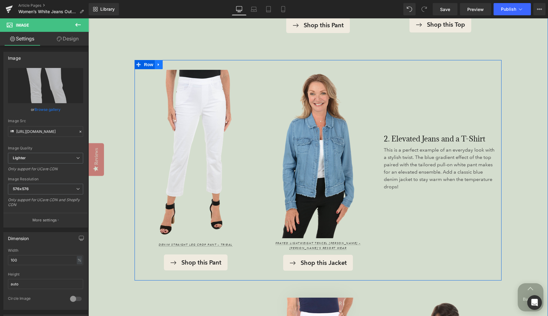
click at [159, 63] on icon at bounding box center [159, 64] width 4 height 5
click at [168, 64] on icon at bounding box center [166, 64] width 4 height 4
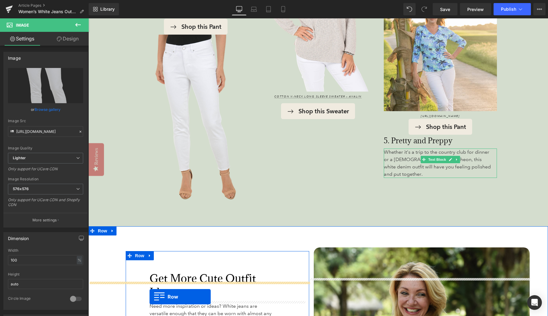
scroll to position [1765, 0]
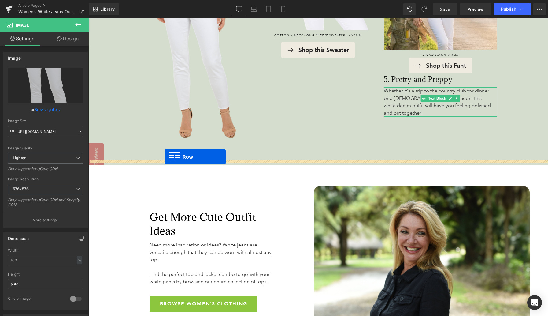
drag, startPoint x: 137, startPoint y: 84, endPoint x: 164, endPoint y: 156, distance: 77.4
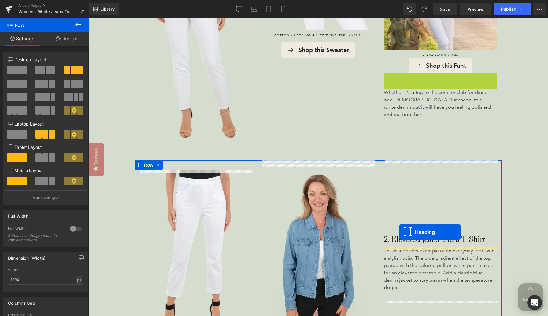
drag, startPoint x: 425, startPoint y: 86, endPoint x: 399, endPoint y: 232, distance: 148.0
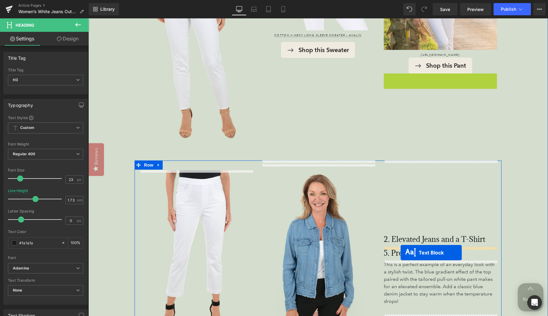
drag, startPoint x: 422, startPoint y: 91, endPoint x: 401, endPoint y: 252, distance: 162.5
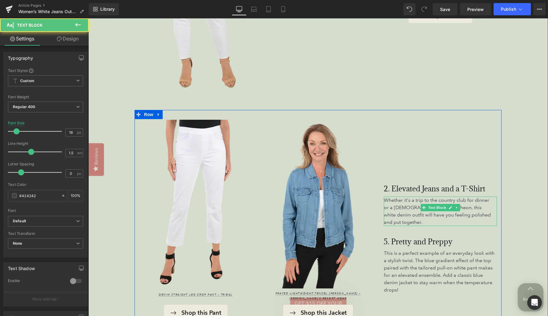
scroll to position [1783, 0]
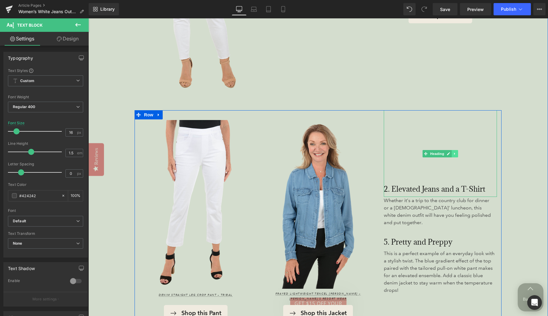
click at [456, 153] on icon at bounding box center [454, 154] width 3 height 4
click at [457, 153] on icon at bounding box center [457, 153] width 3 height 3
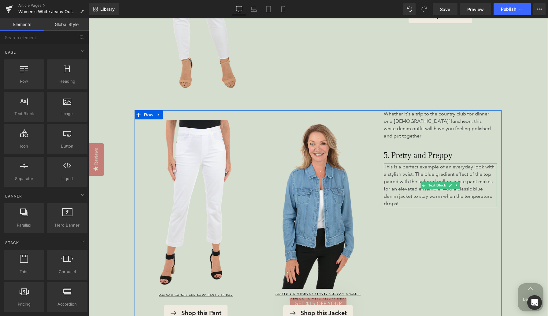
click at [455, 183] on icon at bounding box center [456, 185] width 3 height 4
click at [460, 183] on icon at bounding box center [459, 185] width 3 height 4
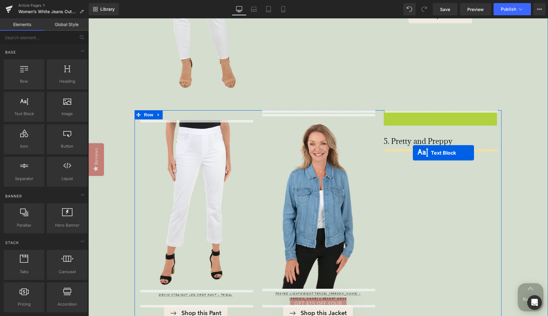
drag, startPoint x: 424, startPoint y: 120, endPoint x: 413, endPoint y: 153, distance: 34.7
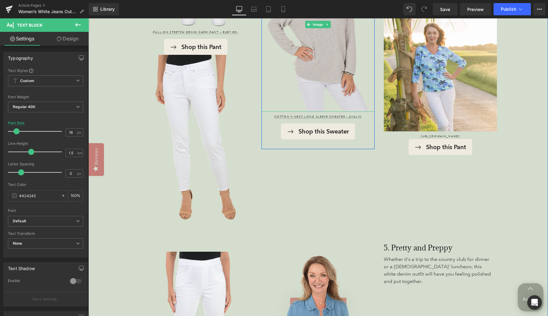
scroll to position [1652, 0]
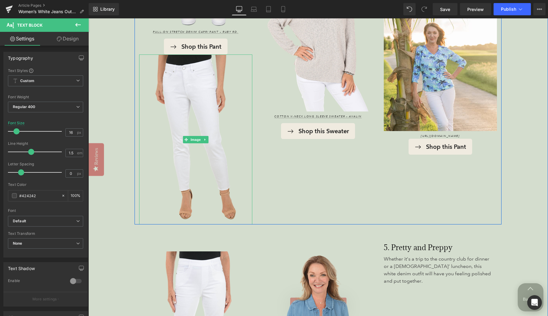
click at [205, 139] on icon at bounding box center [205, 140] width 3 height 4
click at [207, 139] on icon at bounding box center [208, 139] width 3 height 3
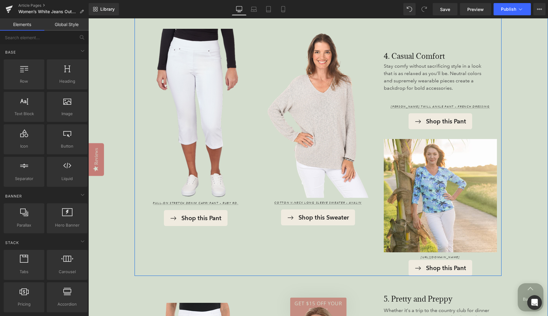
scroll to position [1526, 0]
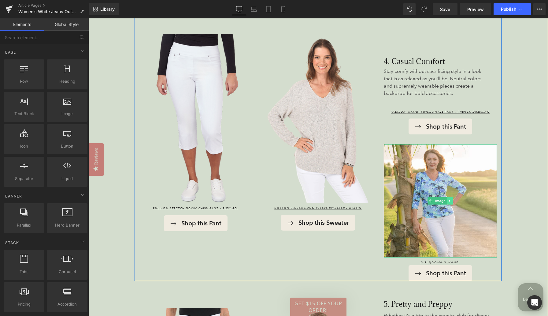
click at [450, 201] on icon at bounding box center [449, 201] width 3 height 4
click at [452, 201] on icon at bounding box center [452, 200] width 3 height 3
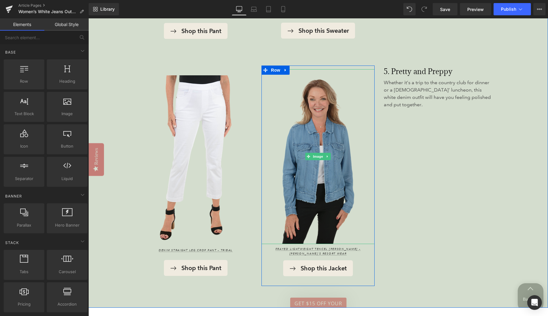
scroll to position [1677, 0]
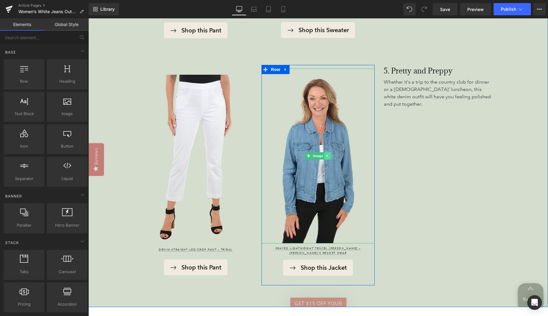
click at [328, 155] on icon at bounding box center [327, 156] width 3 height 4
click at [331, 155] on icon at bounding box center [330, 155] width 3 height 3
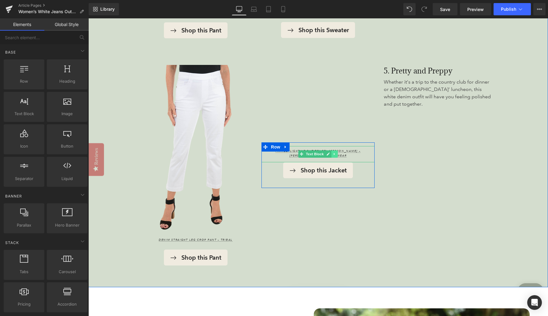
click at [335, 155] on icon at bounding box center [334, 154] width 3 height 4
click at [337, 154] on icon at bounding box center [337, 154] width 3 height 4
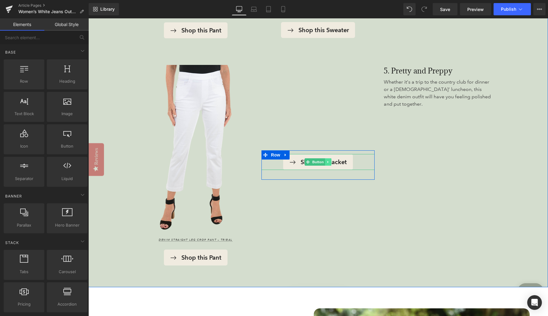
click at [330, 162] on link at bounding box center [328, 161] width 6 height 7
click at [331, 161] on icon at bounding box center [331, 161] width 3 height 3
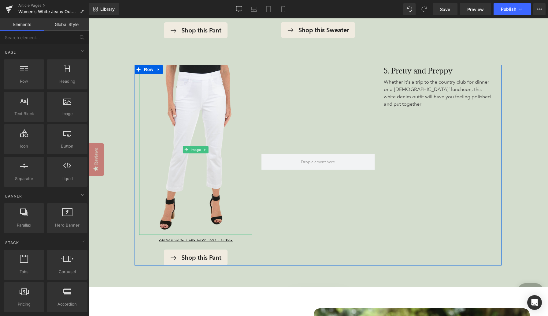
click at [205, 149] on icon at bounding box center [205, 150] width 1 height 2
click at [208, 150] on icon at bounding box center [208, 150] width 3 height 4
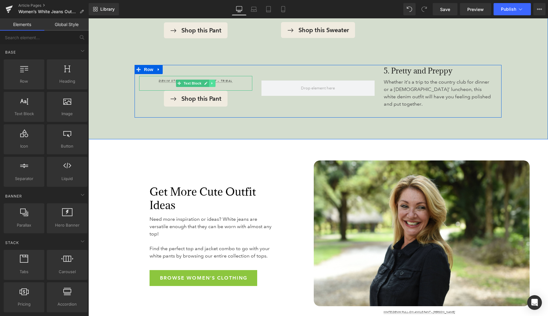
click at [212, 81] on icon at bounding box center [211, 83] width 3 height 4
click at [216, 81] on icon at bounding box center [215, 82] width 3 height 3
click at [205, 90] on icon at bounding box center [205, 91] width 1 height 2
click at [208, 89] on icon at bounding box center [208, 90] width 3 height 3
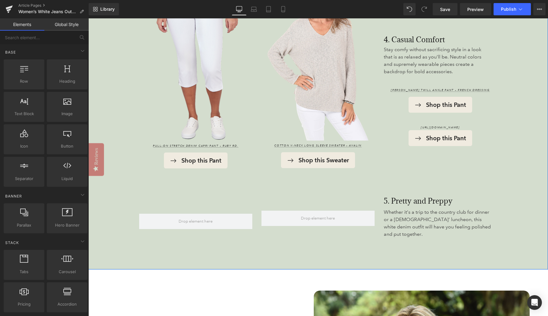
scroll to position [1549, 0]
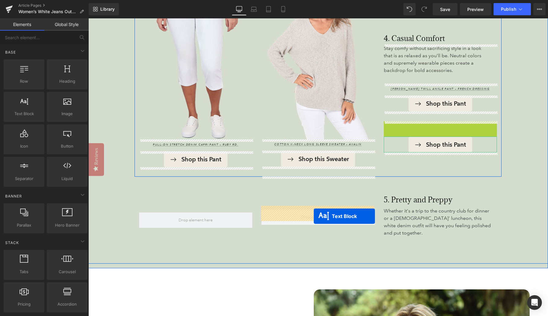
drag, startPoint x: 425, startPoint y: 127, endPoint x: 329, endPoint y: 205, distance: 123.4
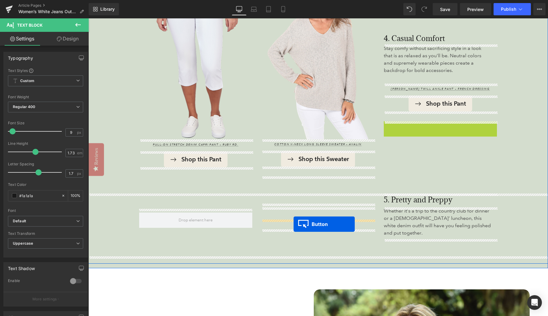
drag, startPoint x: 430, startPoint y: 130, endPoint x: 294, endPoint y: 223, distance: 165.8
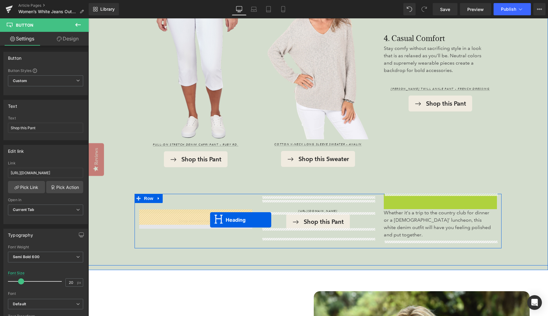
drag, startPoint x: 426, startPoint y: 201, endPoint x: 210, endPoint y: 220, distance: 216.6
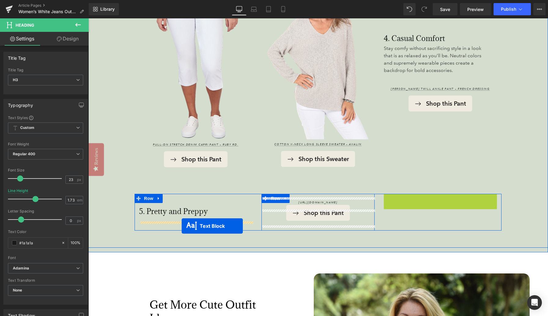
drag, startPoint x: 424, startPoint y: 206, endPoint x: 180, endPoint y: 225, distance: 244.7
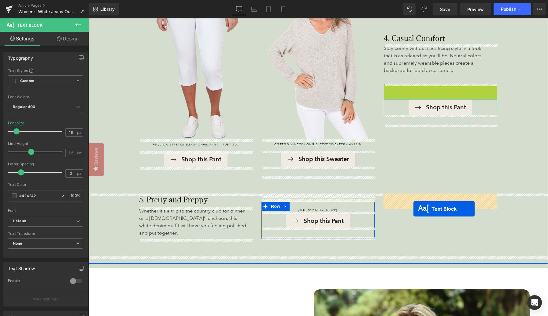
drag, startPoint x: 423, startPoint y: 89, endPoint x: 413, endPoint y: 208, distance: 119.3
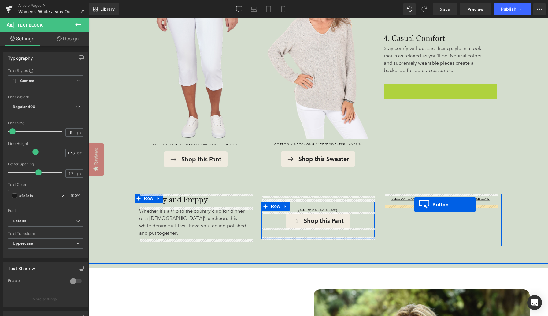
drag, startPoint x: 429, startPoint y: 92, endPoint x: 414, endPoint y: 204, distance: 113.5
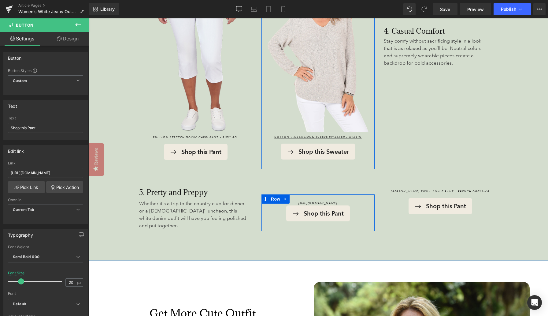
scroll to position [1469, 0]
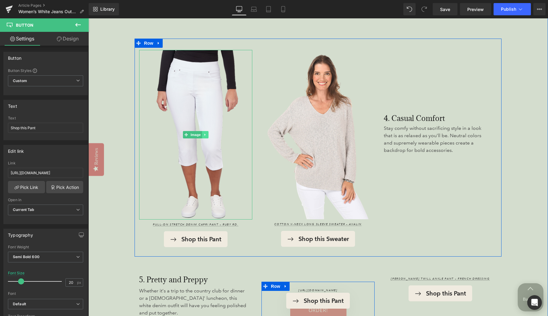
click at [206, 136] on icon at bounding box center [205, 135] width 3 height 4
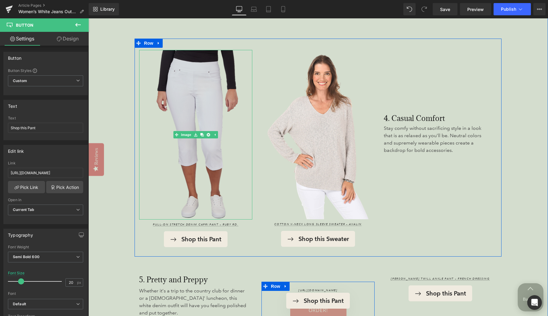
click at [204, 135] on link at bounding box center [202, 134] width 6 height 7
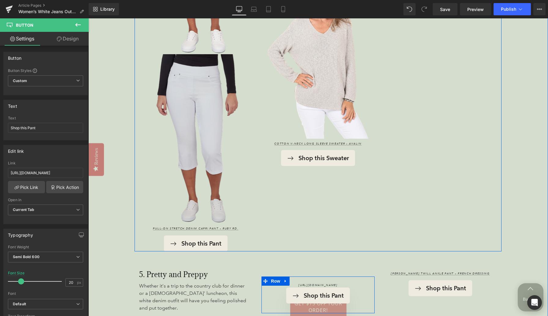
scroll to position [1628, 0]
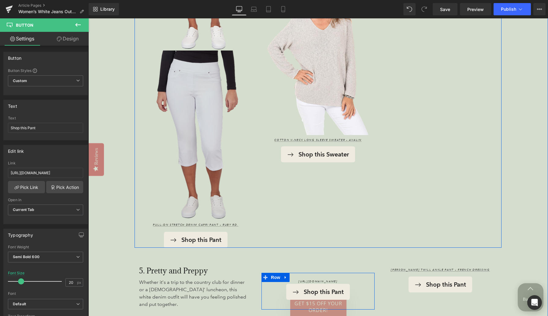
click at [191, 91] on img at bounding box center [195, 134] width 113 height 169
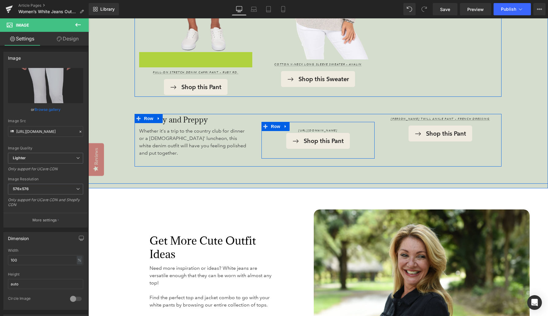
scroll to position [1630, 0]
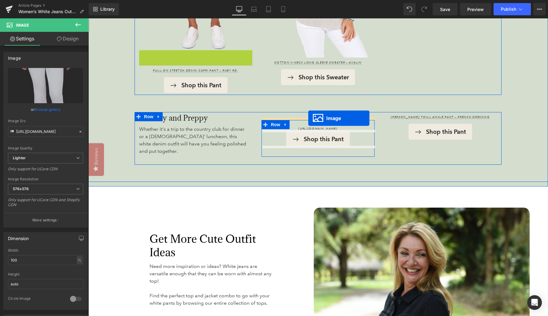
drag, startPoint x: 184, startPoint y: 137, endPoint x: 308, endPoint y: 118, distance: 125.2
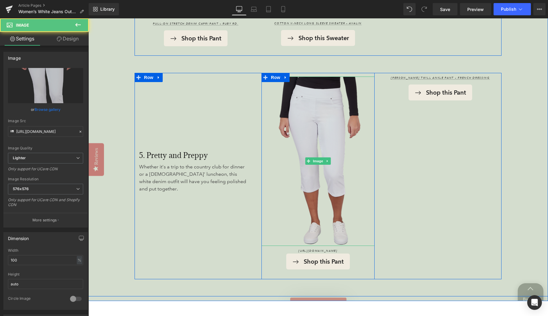
scroll to position [1675, 0]
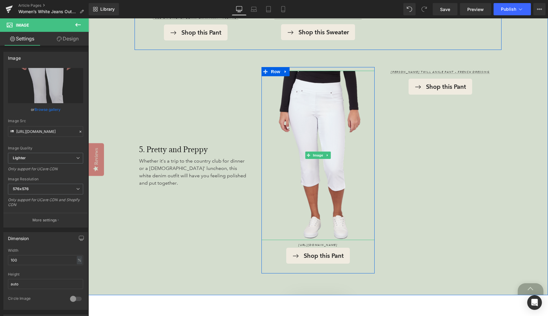
click at [326, 154] on icon at bounding box center [327, 155] width 3 height 4
click at [325, 154] on icon at bounding box center [324, 154] width 3 height 3
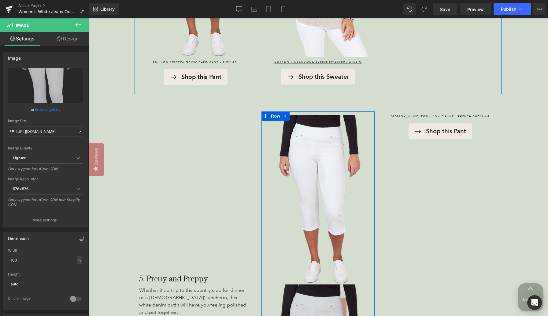
scroll to position [1624, 0]
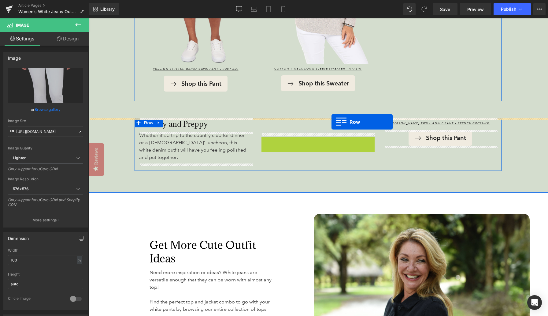
drag, startPoint x: 266, startPoint y: 121, endPoint x: 325, endPoint y: 121, distance: 59.3
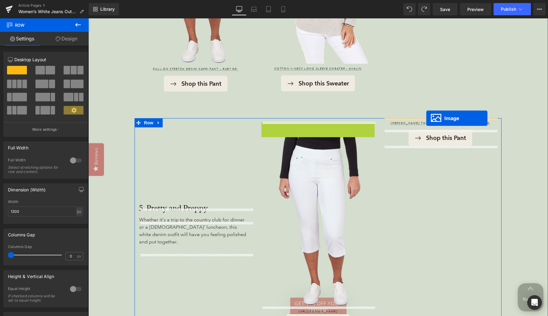
drag, startPoint x: 297, startPoint y: 205, endPoint x: 426, endPoint y: 118, distance: 155.9
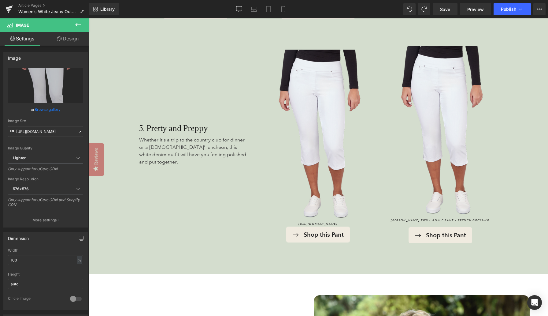
scroll to position [1697, 0]
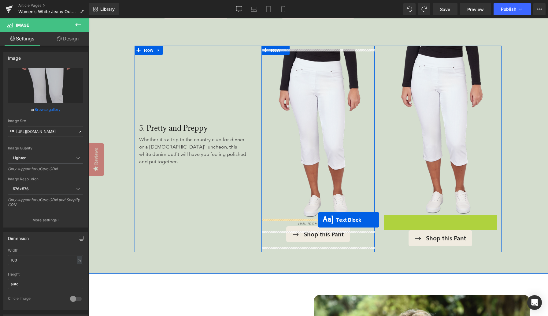
drag, startPoint x: 424, startPoint y: 223, endPoint x: 318, endPoint y: 220, distance: 105.8
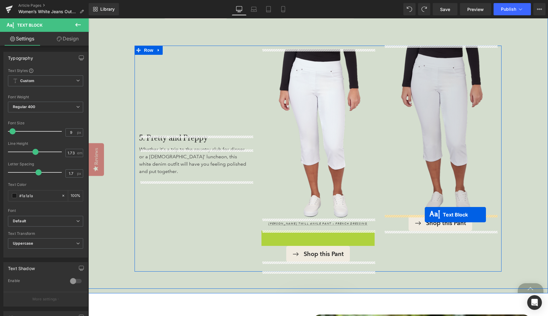
drag, startPoint x: 301, startPoint y: 235, endPoint x: 425, endPoint y: 214, distance: 125.6
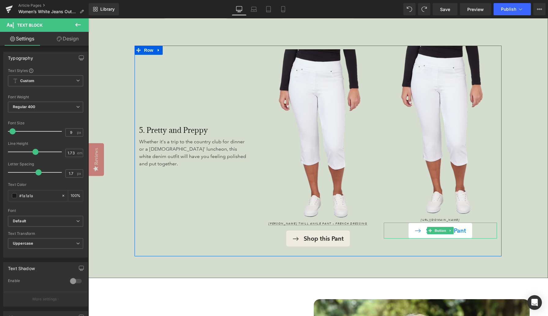
click at [416, 230] on link "Shop this Pant" at bounding box center [440, 230] width 64 height 16
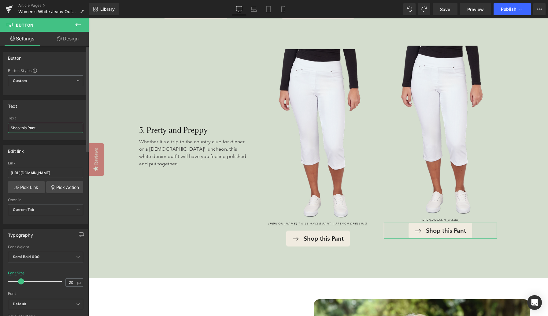
click at [32, 127] on input "Shop this Pant" at bounding box center [45, 128] width 75 height 10
drag, startPoint x: 28, startPoint y: 127, endPoint x: 48, endPoint y: 127, distance: 19.6
click at [48, 127] on input "Shop this Pant" at bounding box center [45, 128] width 75 height 10
type input "Shop this Sweater"
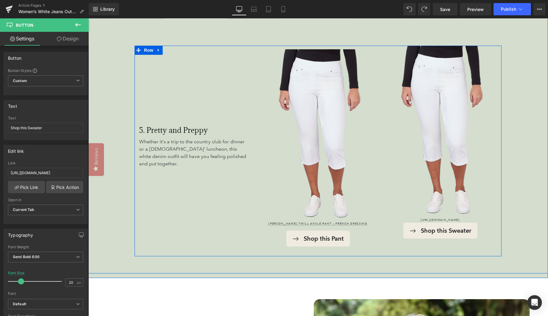
click at [183, 193] on div "5. Pretty and Preppy Heading Whether it’s a trip to the country club for dinner…" at bounding box center [196, 151] width 122 height 210
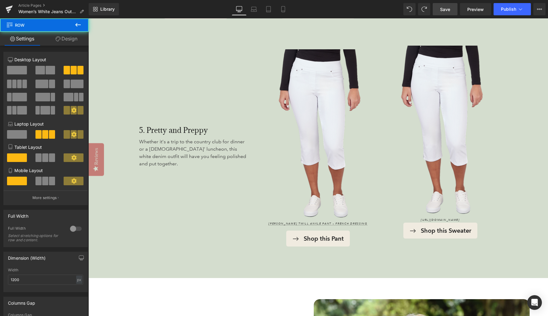
click at [451, 8] on link "Save" at bounding box center [445, 9] width 25 height 12
